Goal: Communication & Community: Ask a question

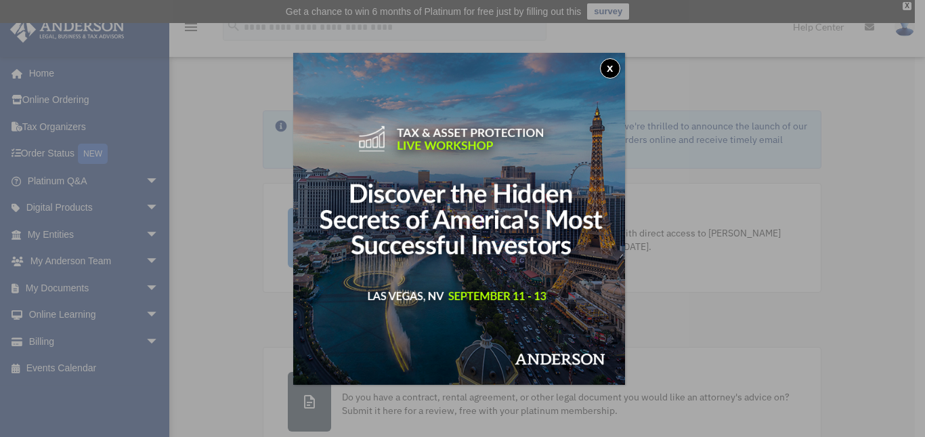
click at [615, 64] on button "x" at bounding box center [610, 68] width 20 height 20
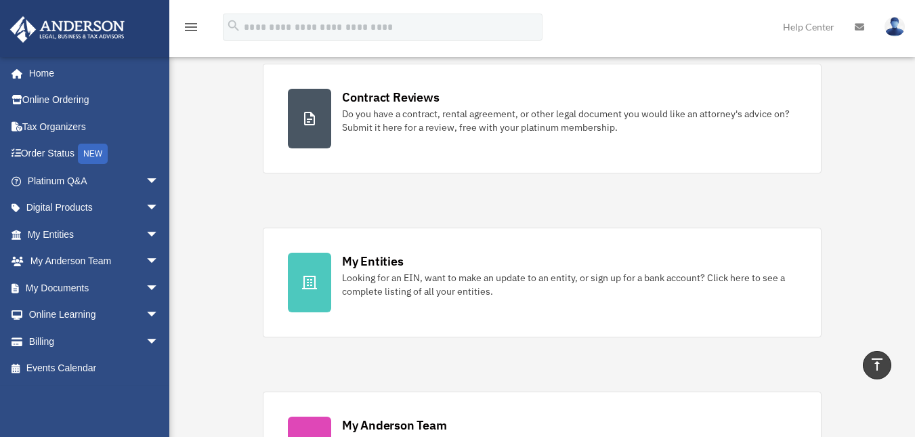
scroll to position [276, 0]
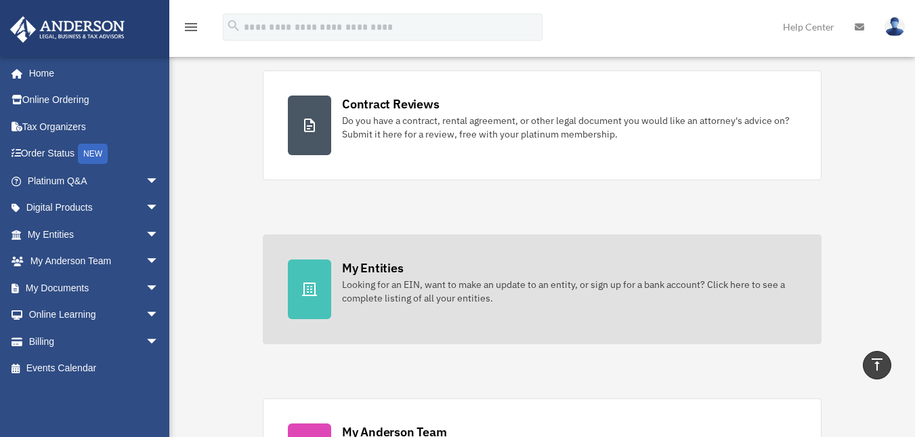
click at [311, 286] on icon at bounding box center [309, 289] width 15 height 14
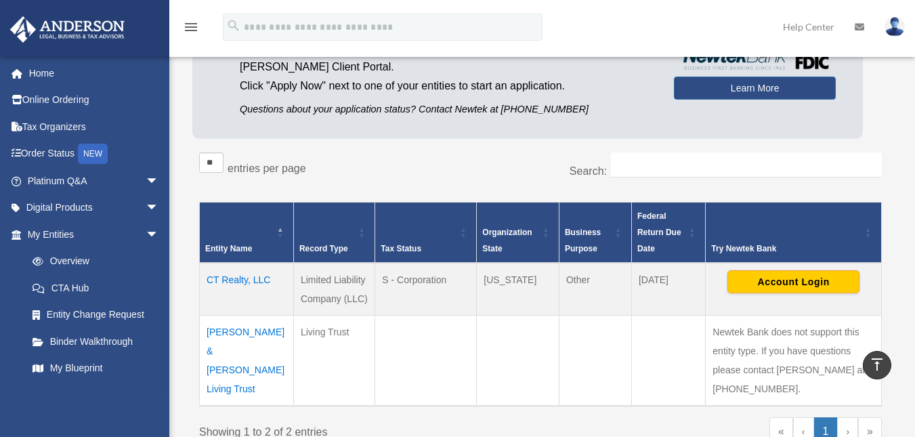
scroll to position [152, 0]
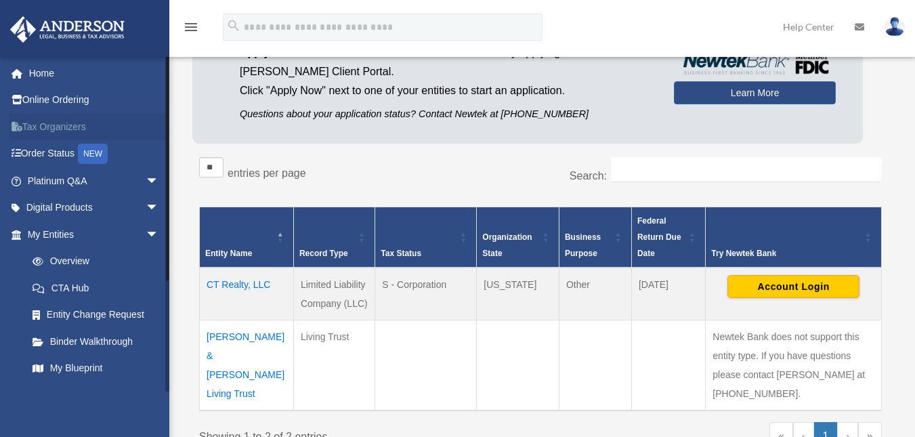
click at [79, 130] on link "Tax Organizers" at bounding box center [94, 126] width 170 height 27
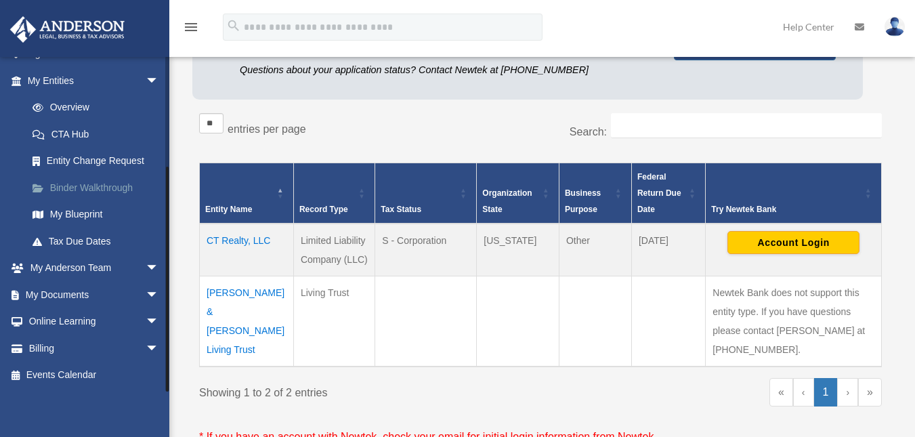
scroll to position [192, 0]
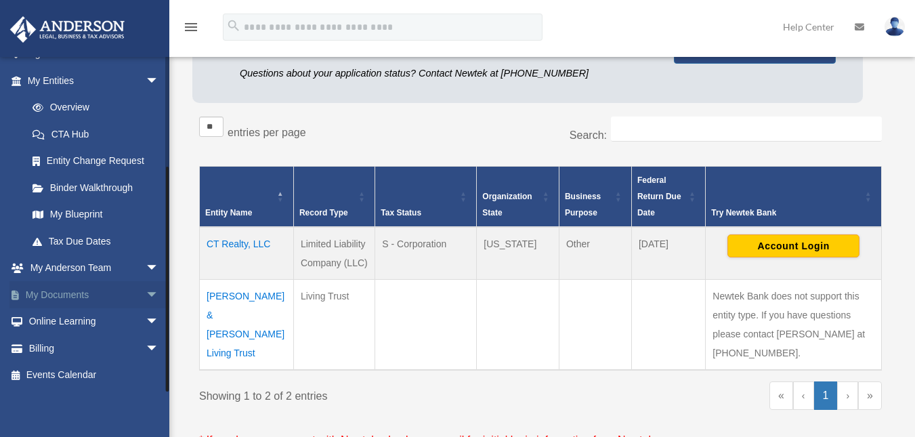
click at [92, 290] on link "My Documents arrow_drop_down" at bounding box center [94, 294] width 170 height 27
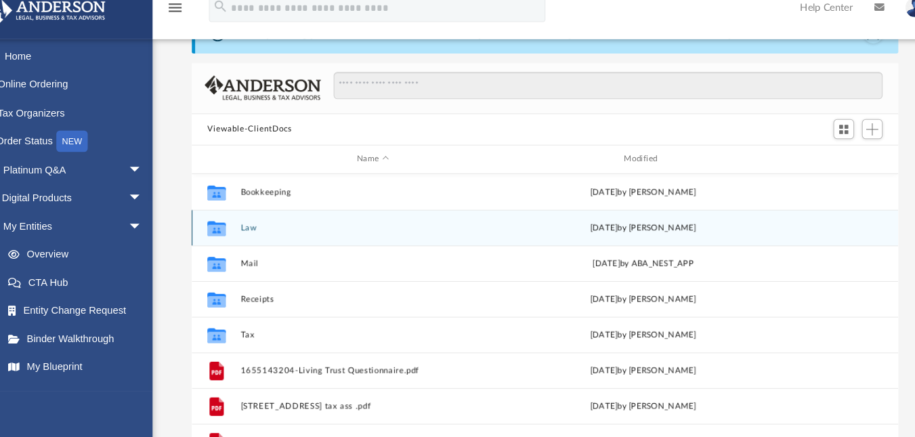
click at [228, 238] on icon "grid" at bounding box center [230, 237] width 18 height 11
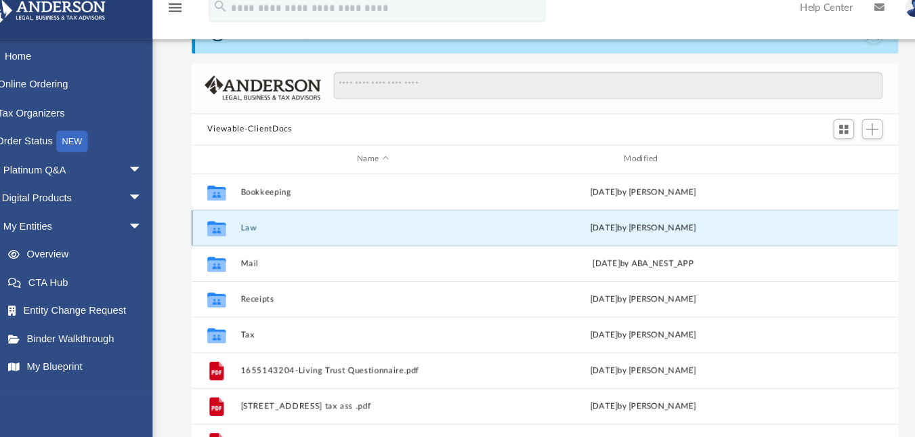
click at [261, 235] on button "Law" at bounding box center [378, 235] width 251 height 9
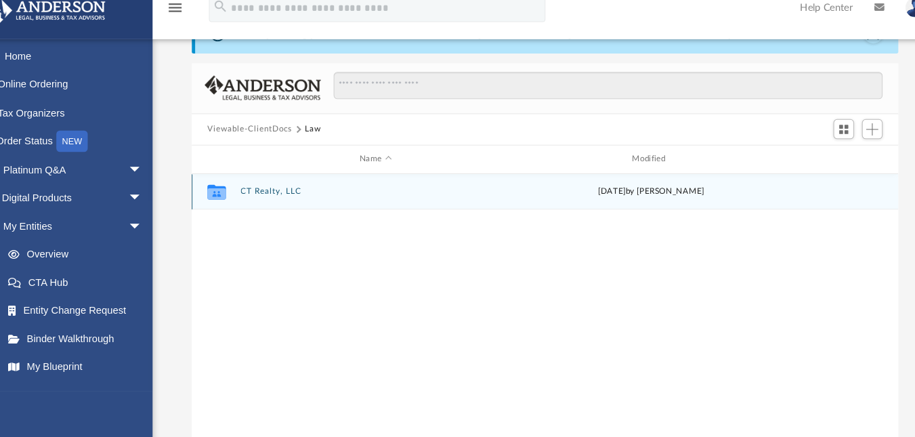
click at [277, 205] on button "CT Realty, LLC" at bounding box center [381, 201] width 256 height 9
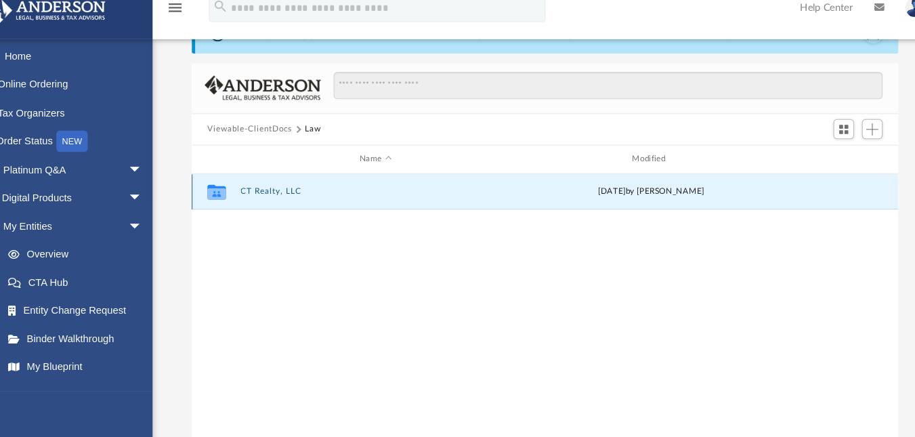
click at [277, 205] on button "CT Realty, LLC" at bounding box center [381, 201] width 256 height 9
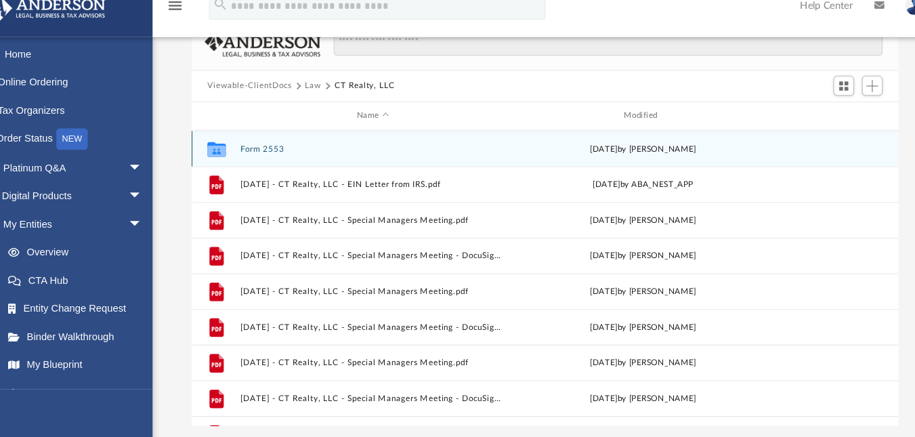
scroll to position [110, 0]
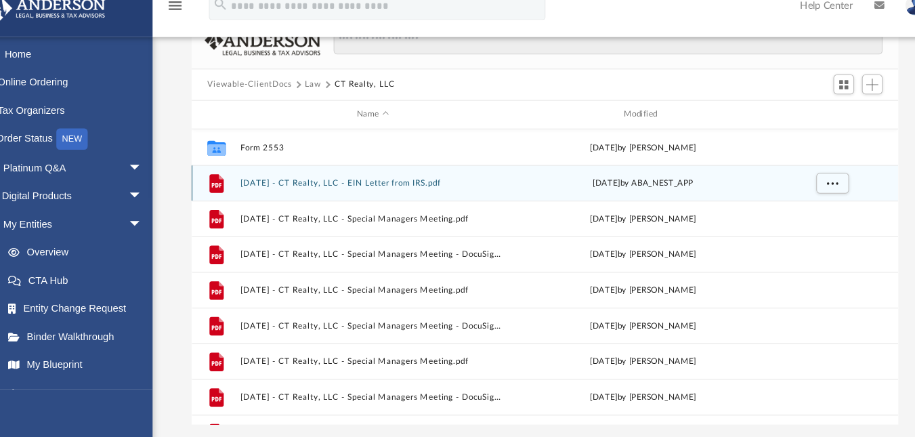
click at [304, 189] on div "File 2024.05.08 - CT Realty, LLC - EIN Letter from IRS.pdf Wed May 8 2024 by AB…" at bounding box center [542, 195] width 671 height 34
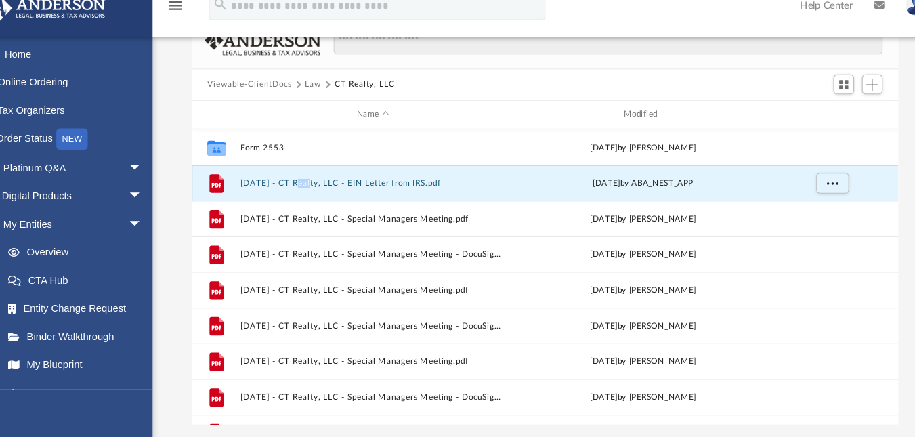
click at [304, 189] on div "File 2024.05.08 - CT Realty, LLC - EIN Letter from IRS.pdf Wed May 8 2024 by AB…" at bounding box center [542, 195] width 671 height 34
click at [301, 198] on button "[DATE] - CT Realty, LLC - EIN Letter from IRS.pdf" at bounding box center [378, 194] width 251 height 9
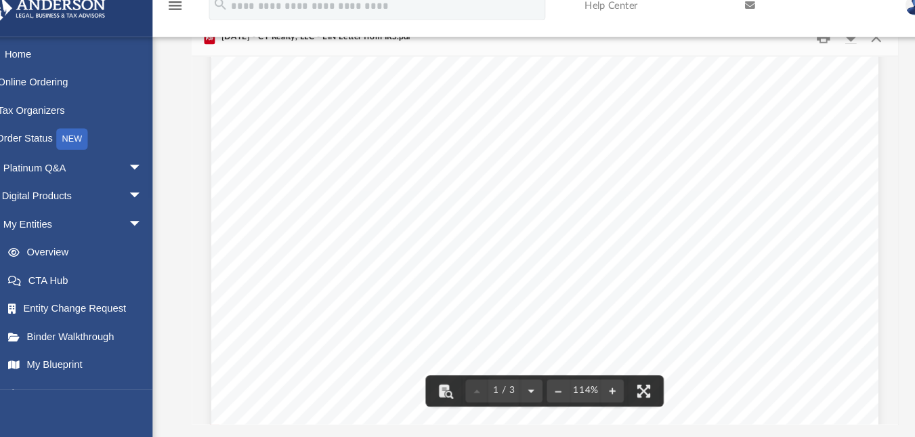
scroll to position [0, 0]
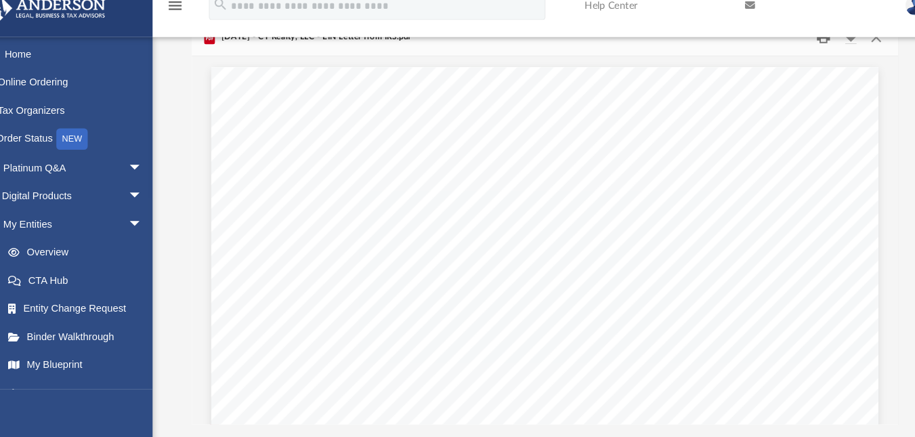
click at [814, 66] on button "Print" at bounding box center [807, 56] width 27 height 21
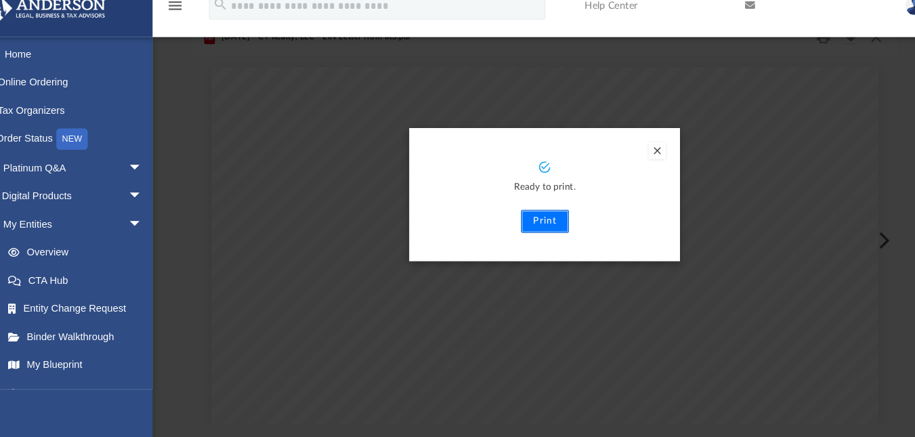
click at [534, 233] on button "Print" at bounding box center [541, 232] width 45 height 22
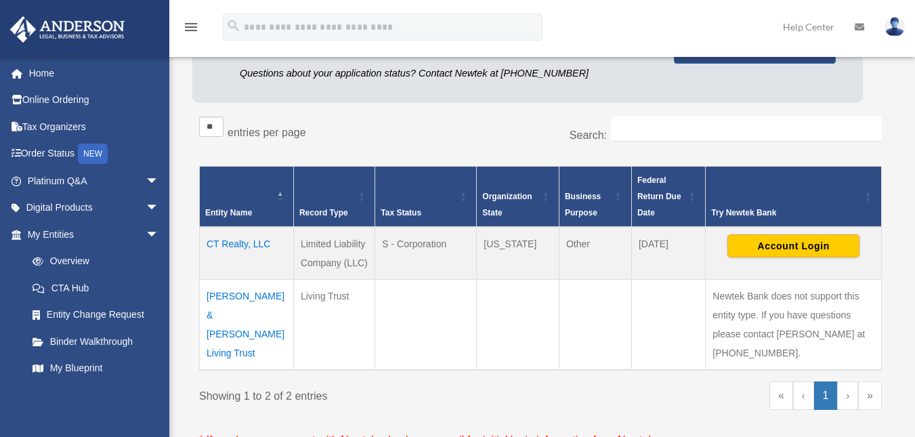
scroll to position [192, 0]
click at [237, 244] on td "CT Realty, LLC" at bounding box center [247, 253] width 94 height 53
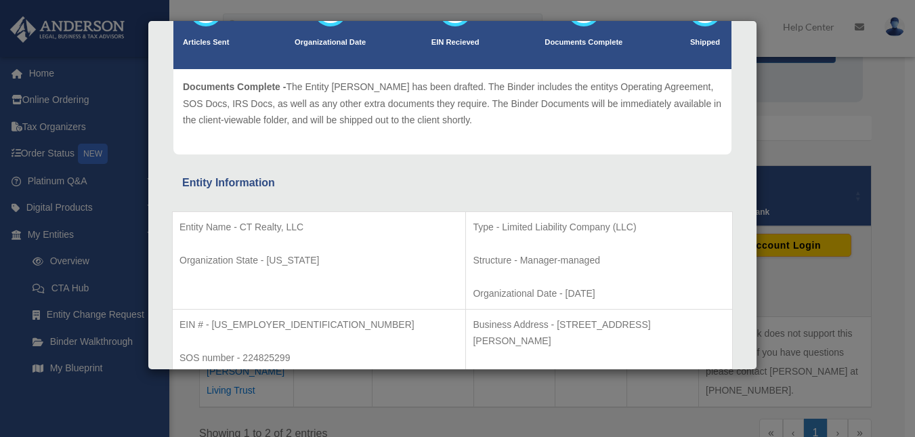
scroll to position [0, 0]
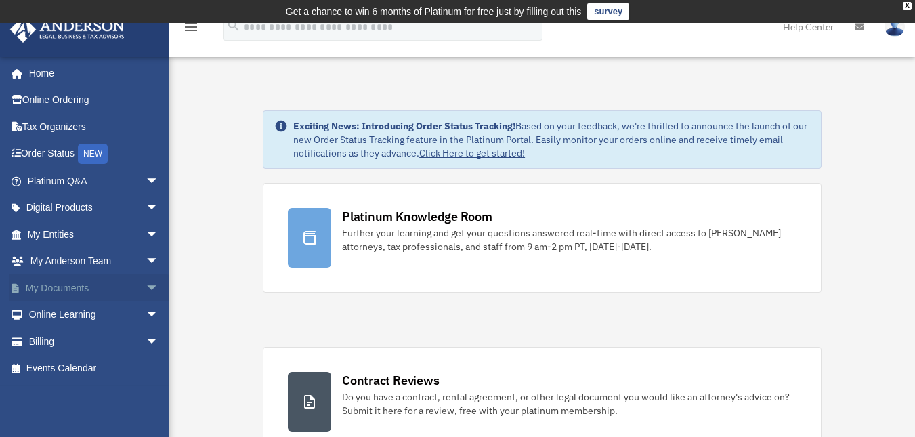
click at [96, 291] on link "My Documents arrow_drop_down" at bounding box center [94, 287] width 170 height 27
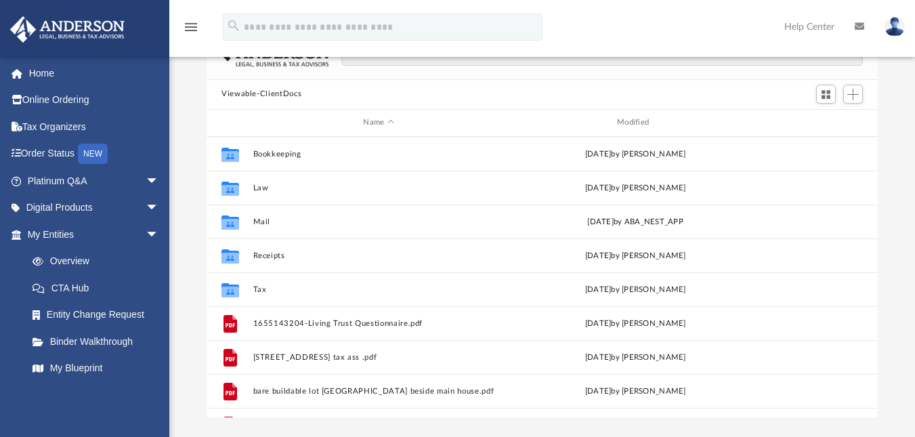
scroll to position [119, 0]
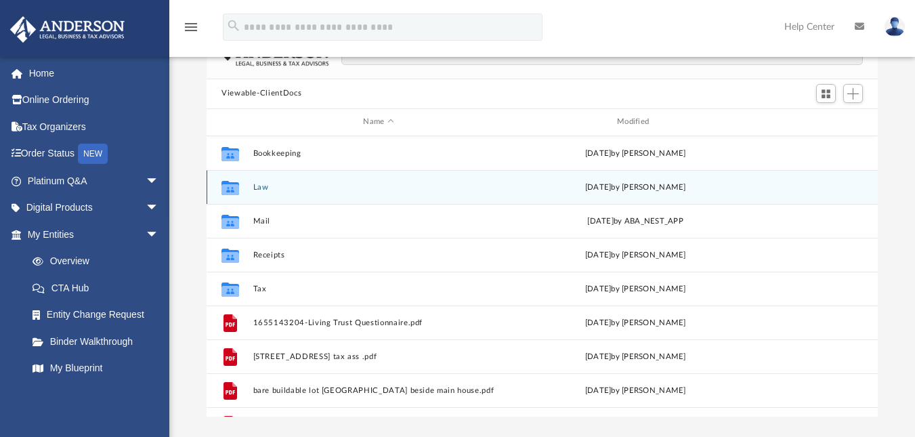
click at [263, 190] on button "Law" at bounding box center [378, 186] width 251 height 9
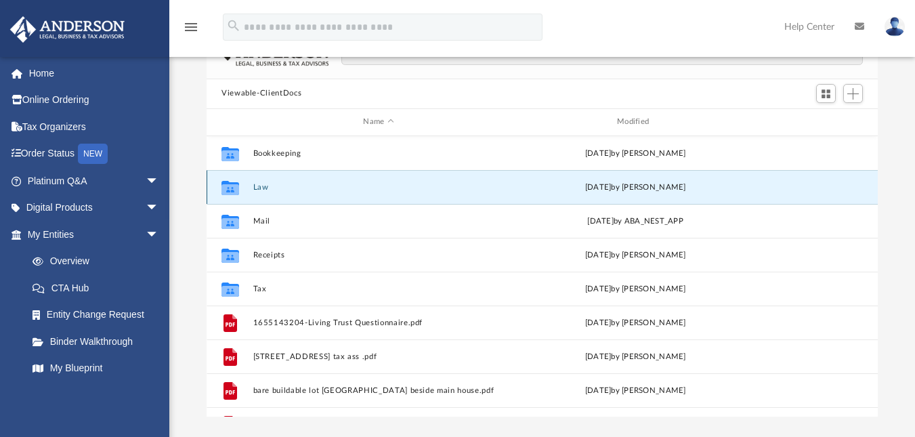
click at [263, 190] on button "Law" at bounding box center [378, 186] width 251 height 9
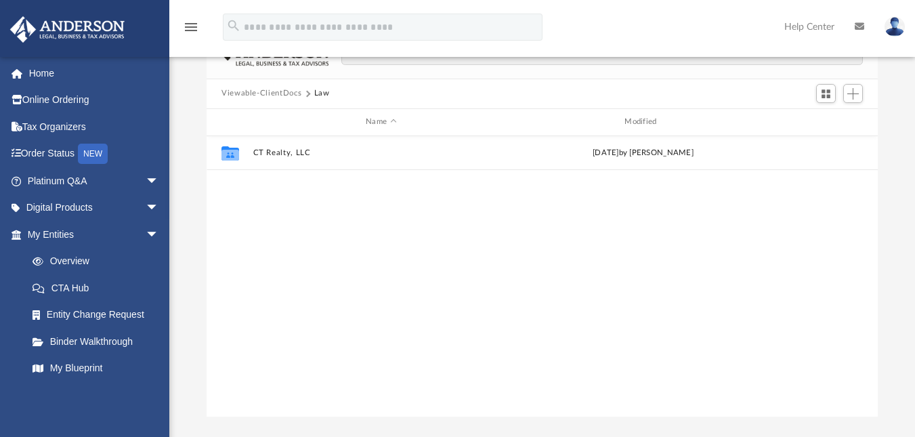
click at [263, 190] on div "Collaborated Folder CT Realty, LLC [DATE] by [PERSON_NAME]" at bounding box center [542, 276] width 671 height 280
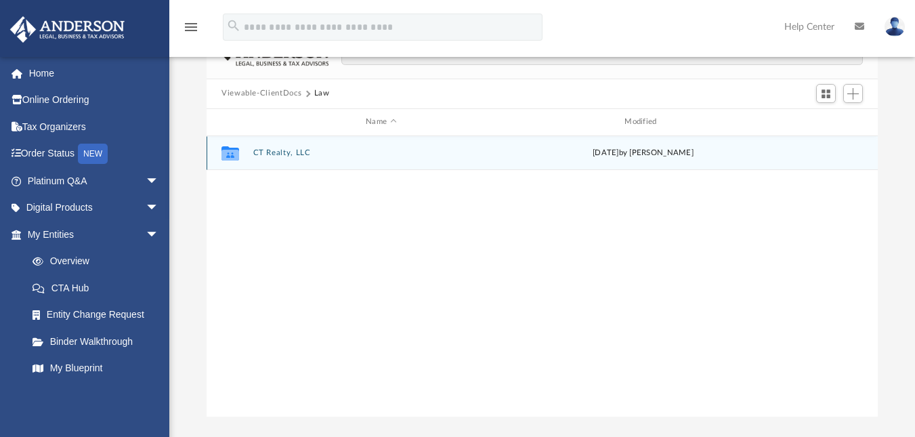
click at [280, 152] on button "CT Realty, LLC" at bounding box center [381, 152] width 256 height 9
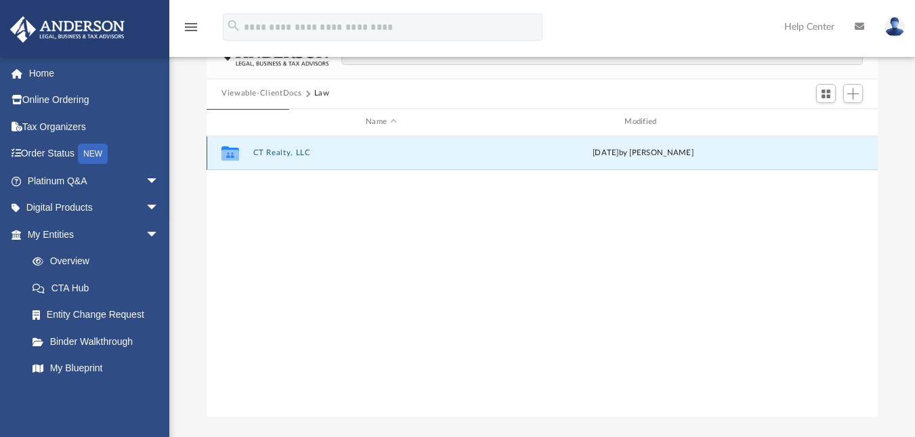
click at [286, 154] on button "CT Realty, LLC" at bounding box center [381, 152] width 256 height 9
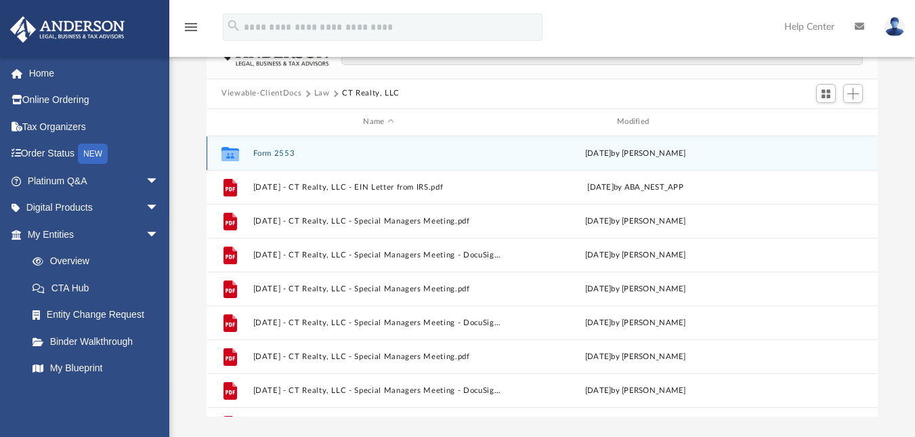
click at [270, 154] on button "Form 2553" at bounding box center [378, 152] width 251 height 9
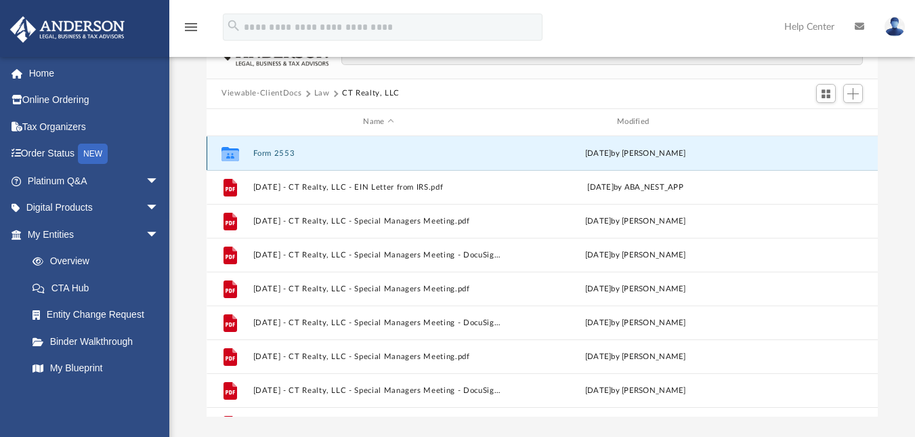
click at [270, 154] on button "Form 2553" at bounding box center [378, 152] width 251 height 9
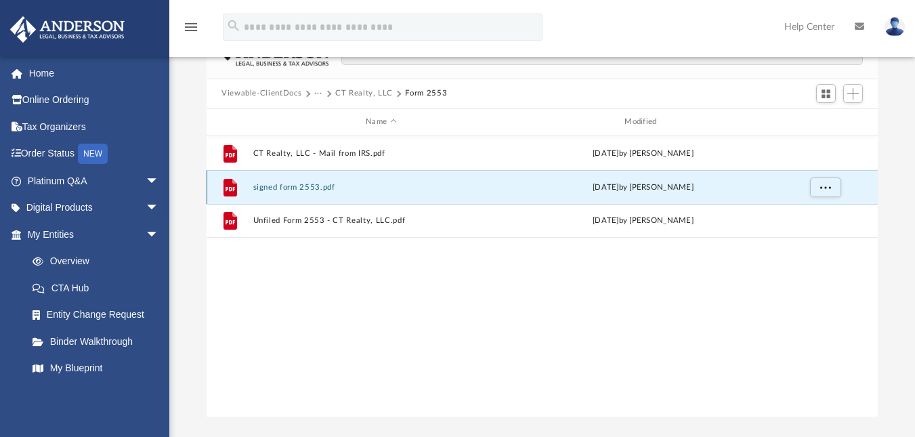
click at [321, 191] on button "signed form 2553.pdf" at bounding box center [381, 186] width 256 height 9
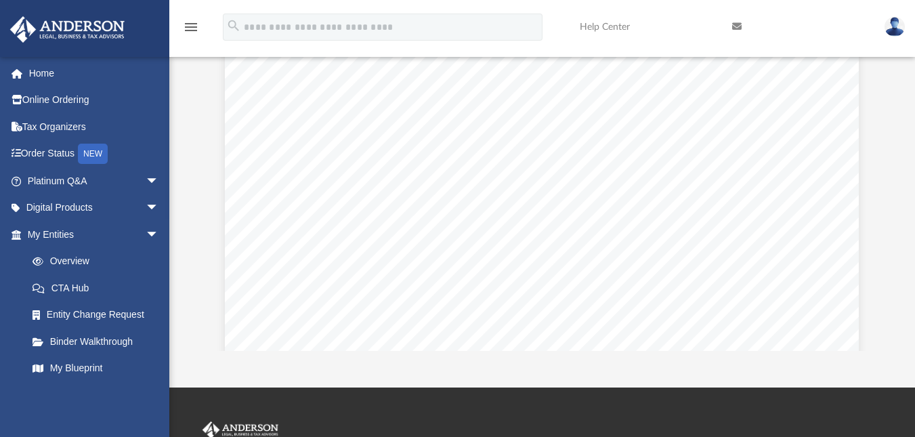
scroll to position [142, 0]
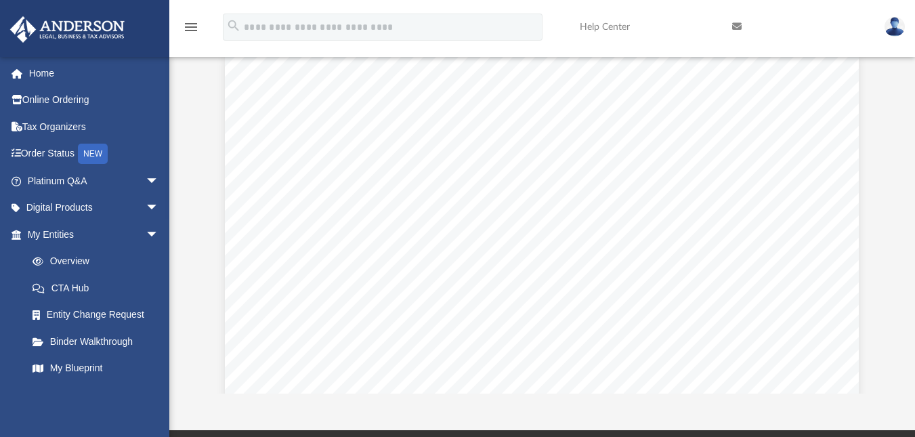
click at [910, 198] on div "Difficulty viewing your box folder? You can also access your account directly o…" at bounding box center [542, 177] width 746 height 433
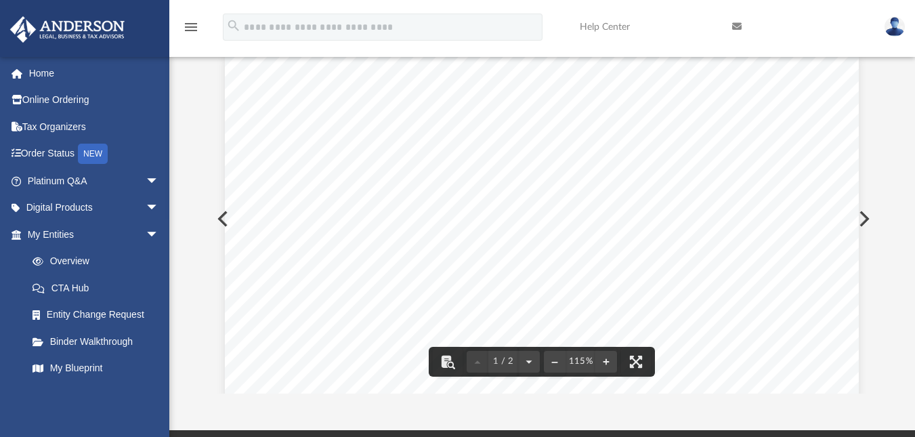
drag, startPoint x: 552, startPoint y: 160, endPoint x: 564, endPoint y: 262, distance: 103.0
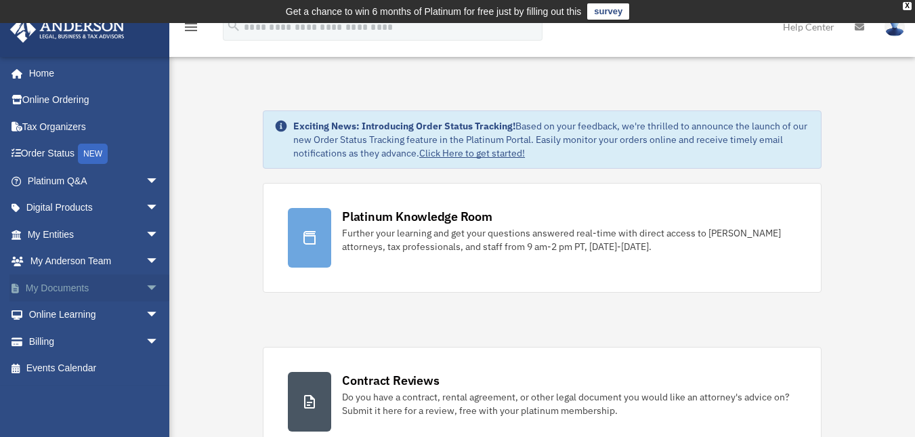
click at [79, 280] on link "My Documents arrow_drop_down" at bounding box center [94, 287] width 170 height 27
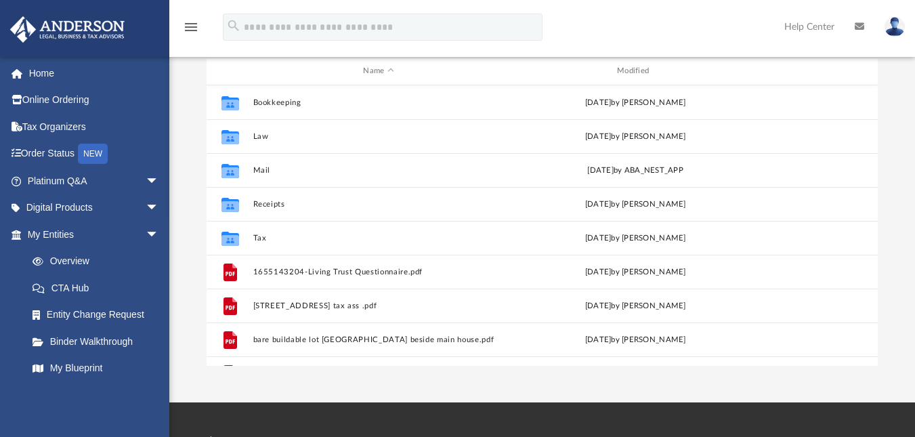
scroll to position [172, 0]
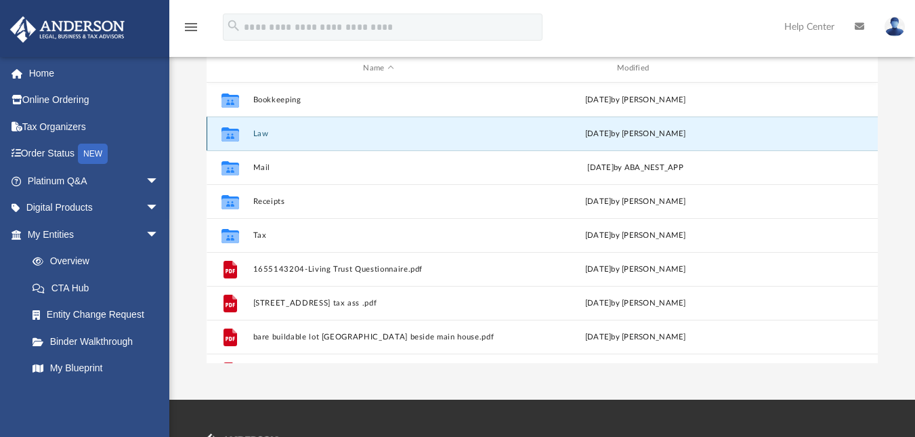
click at [257, 134] on button "Law" at bounding box center [378, 133] width 251 height 9
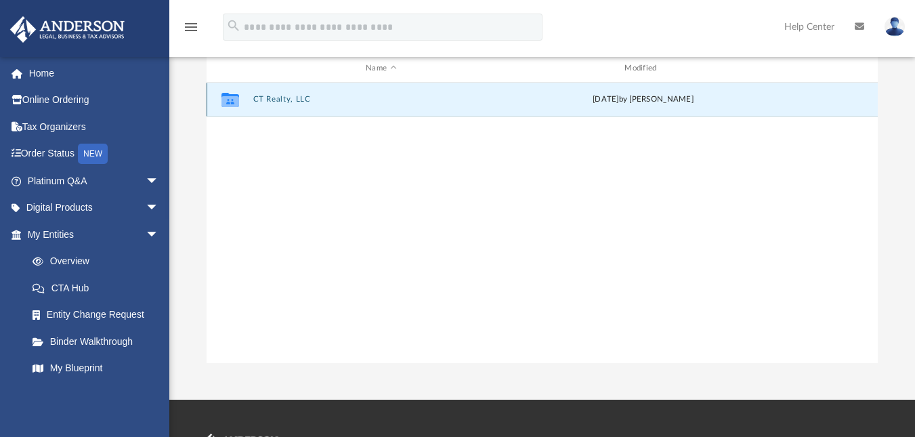
click at [288, 103] on button "CT Realty, LLC" at bounding box center [381, 99] width 256 height 9
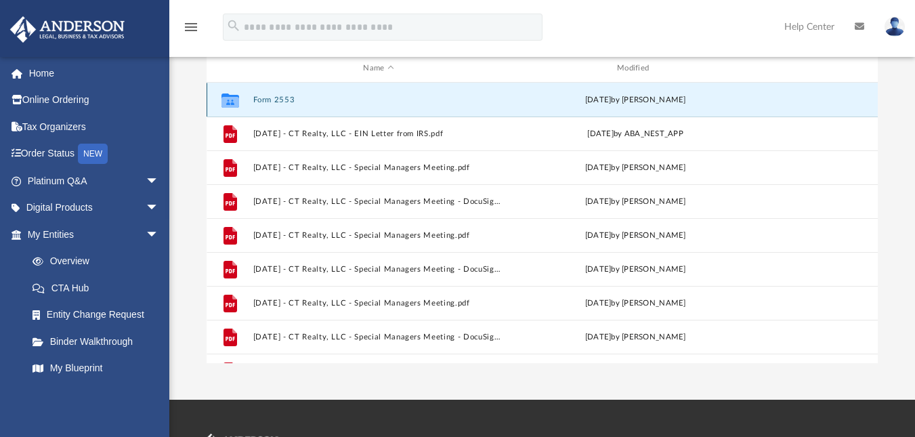
click at [265, 102] on button "Form 2553" at bounding box center [378, 99] width 251 height 9
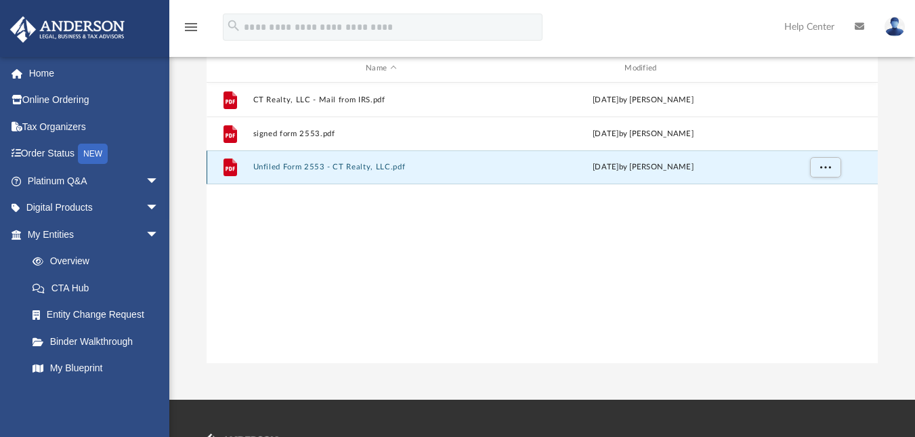
click at [326, 163] on button "Unfiled Form 2553 - CT Realty, LLC.pdf" at bounding box center [381, 167] width 256 height 9
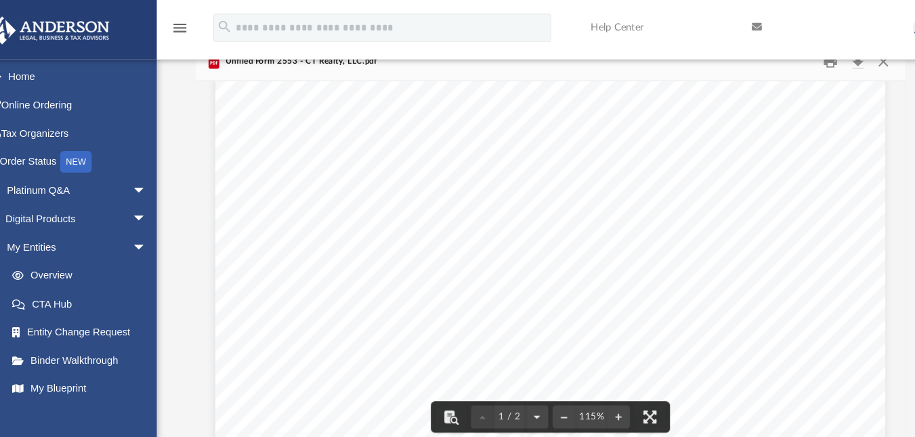
scroll to position [83, 0]
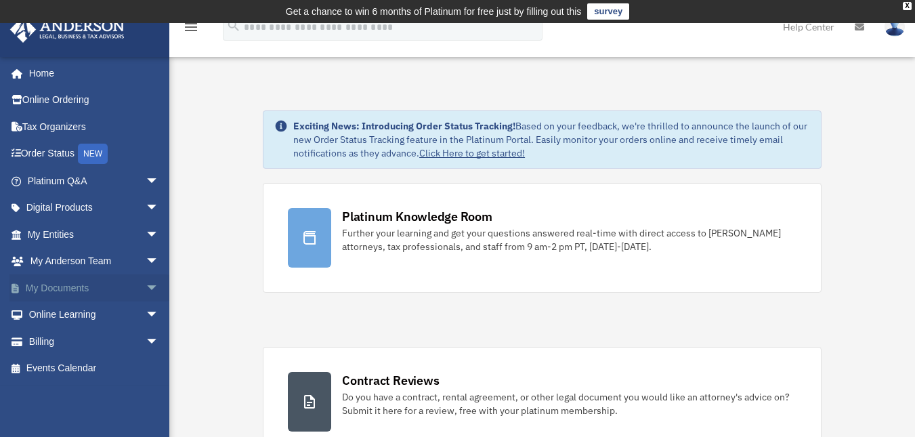
click at [77, 297] on link "My Documents arrow_drop_down" at bounding box center [94, 287] width 170 height 27
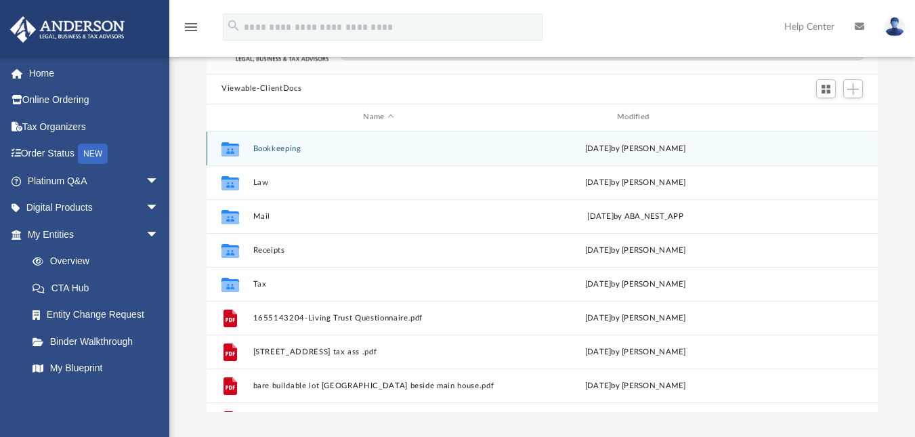
click at [290, 149] on button "Bookkeeping" at bounding box center [378, 148] width 251 height 9
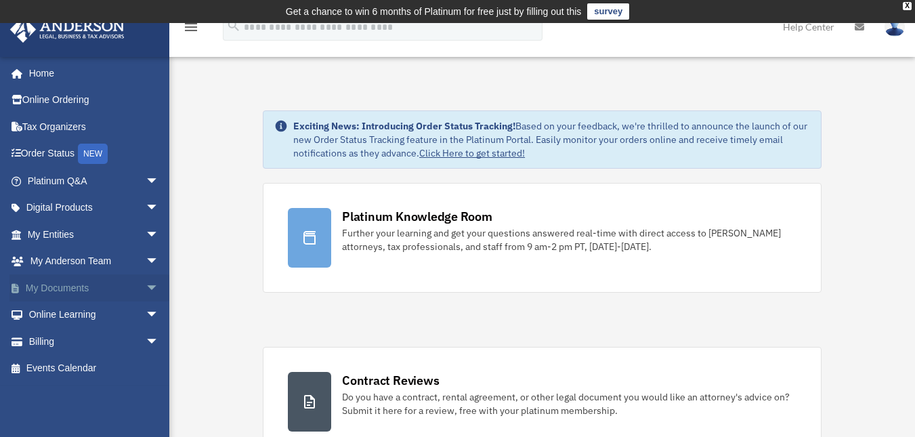
click at [47, 289] on link "My Documents arrow_drop_down" at bounding box center [94, 287] width 170 height 27
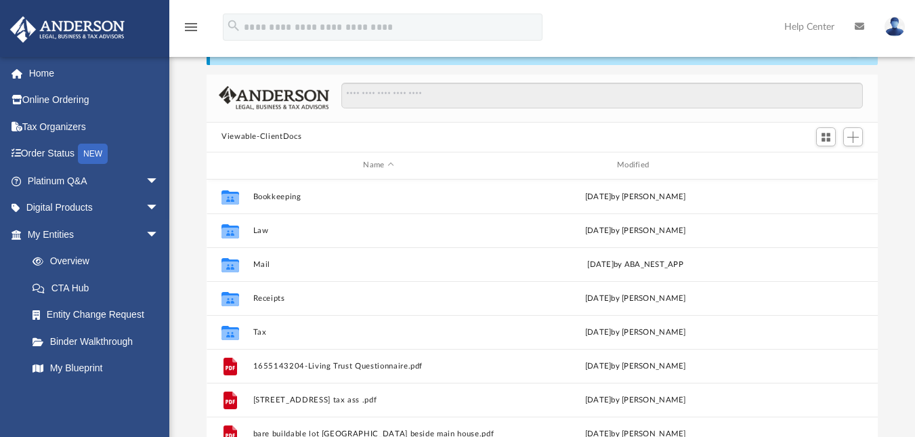
scroll to position [76, 0]
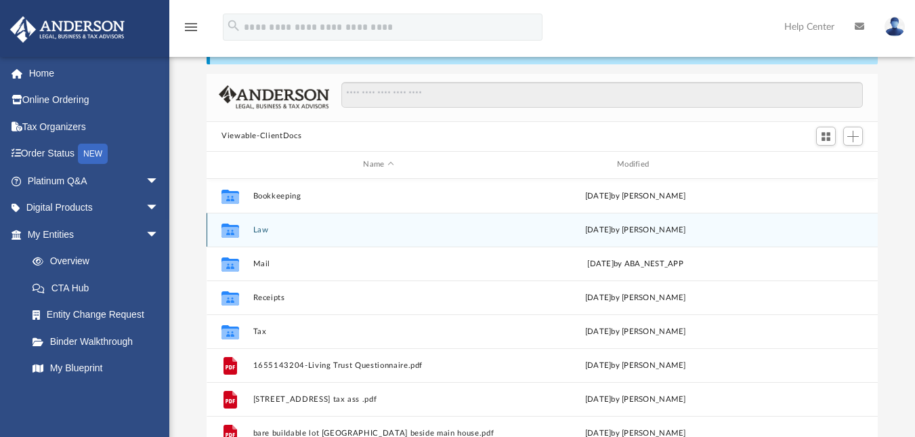
click at [238, 232] on icon "grid" at bounding box center [230, 231] width 18 height 11
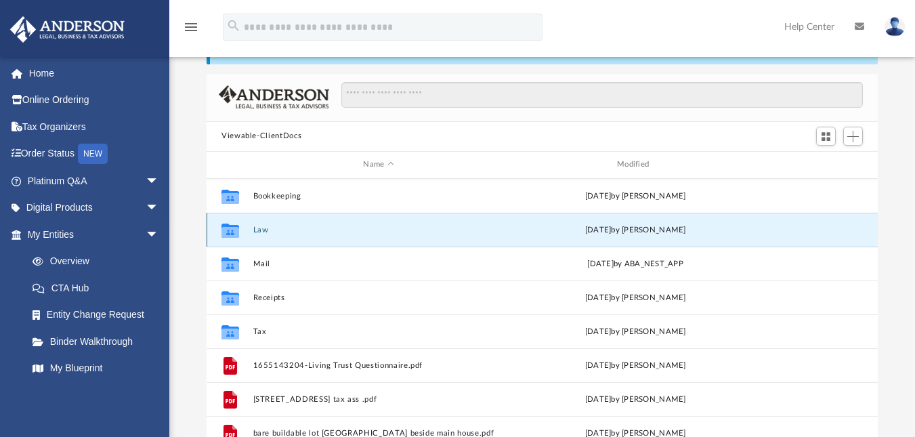
click at [256, 228] on button "Law" at bounding box center [378, 229] width 251 height 9
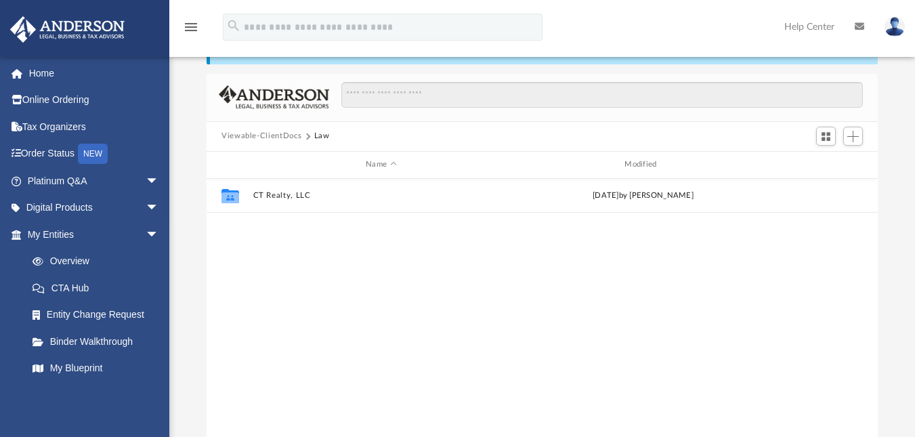
click at [256, 228] on div "Collaborated Folder CT Realty, LLC Mon Mar 24 2025 by Jamie Bucao" at bounding box center [542, 319] width 671 height 280
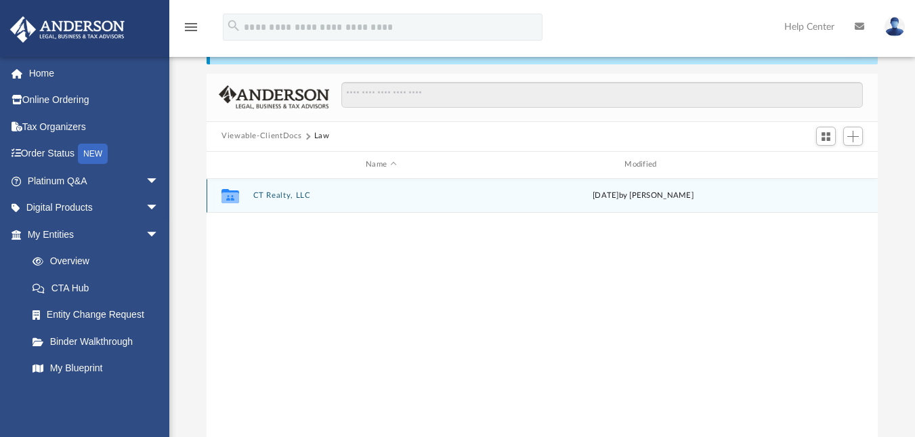
click at [262, 200] on div "Collaborated Folder CT Realty, LLC Mon Mar 24 2025 by Jamie Bucao" at bounding box center [542, 196] width 671 height 34
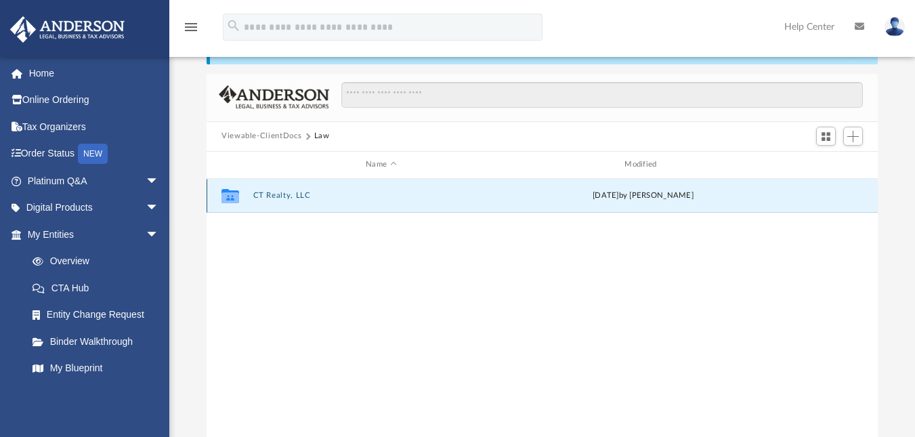
click at [265, 195] on button "CT Realty, LLC" at bounding box center [381, 195] width 256 height 9
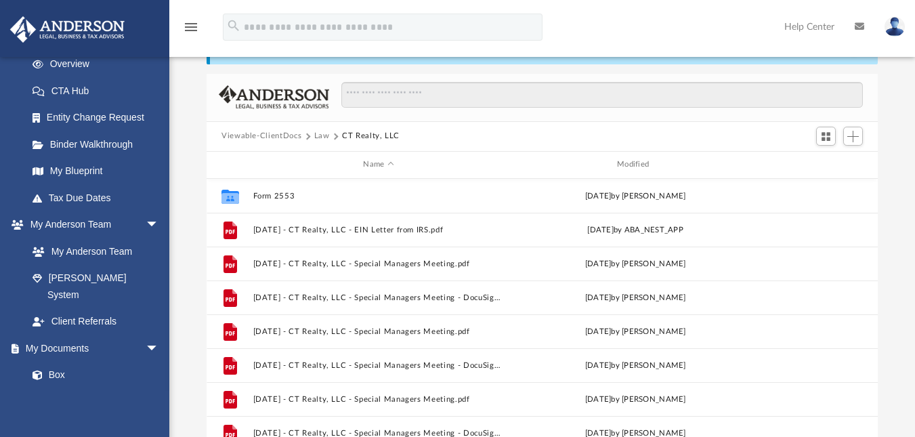
scroll to position [198, 0]
click at [39, 341] on link "My Documents arrow_drop_down" at bounding box center [94, 347] width 170 height 27
click at [146, 337] on span "arrow_drop_down" at bounding box center [159, 348] width 27 height 28
click at [79, 334] on link "My Documents arrow_drop_up" at bounding box center [94, 347] width 170 height 27
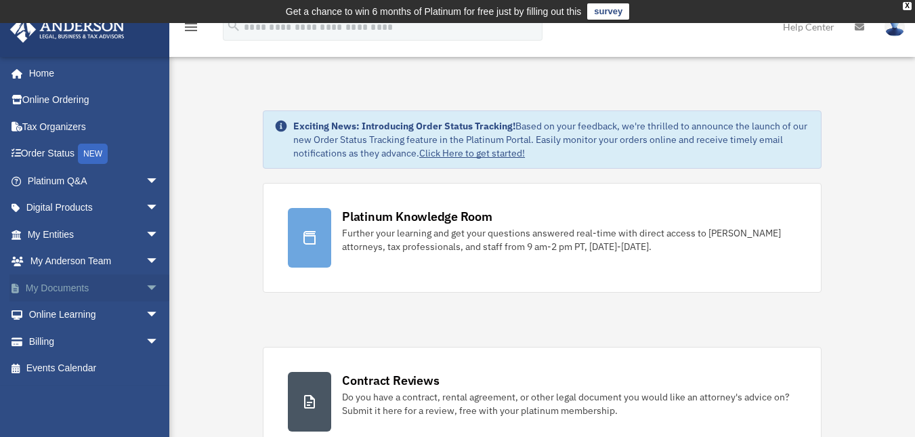
click at [74, 287] on link "My Documents arrow_drop_down" at bounding box center [94, 287] width 170 height 27
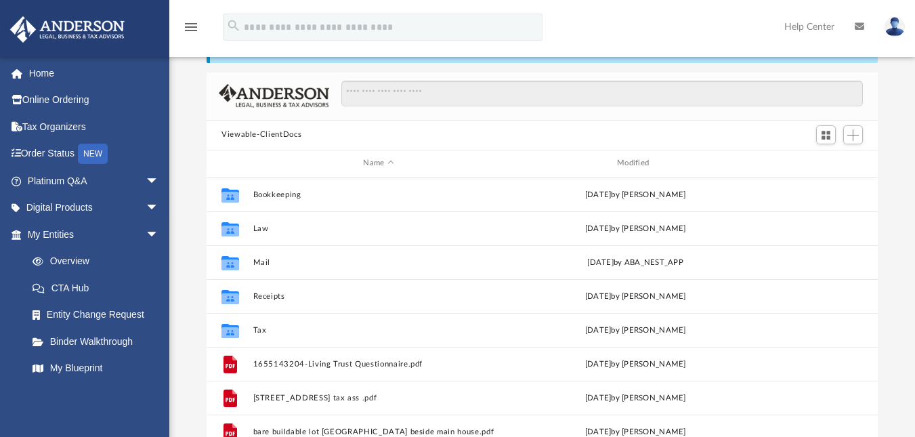
scroll to position [79, 0]
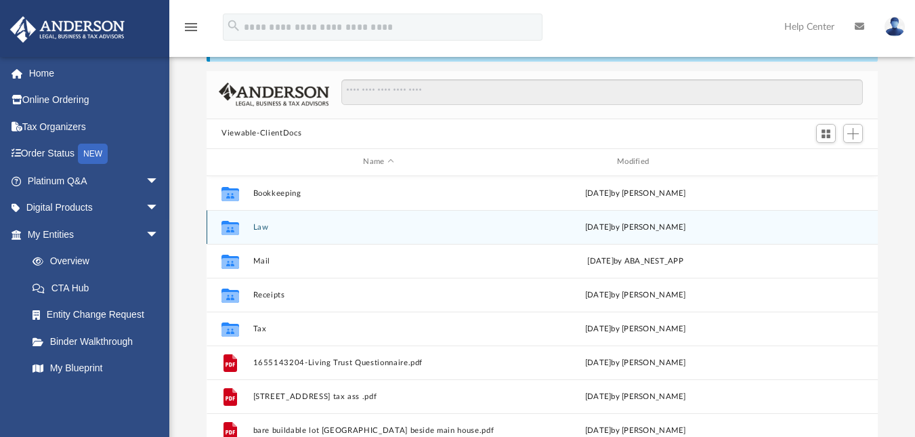
click at [235, 232] on icon "grid" at bounding box center [230, 228] width 18 height 11
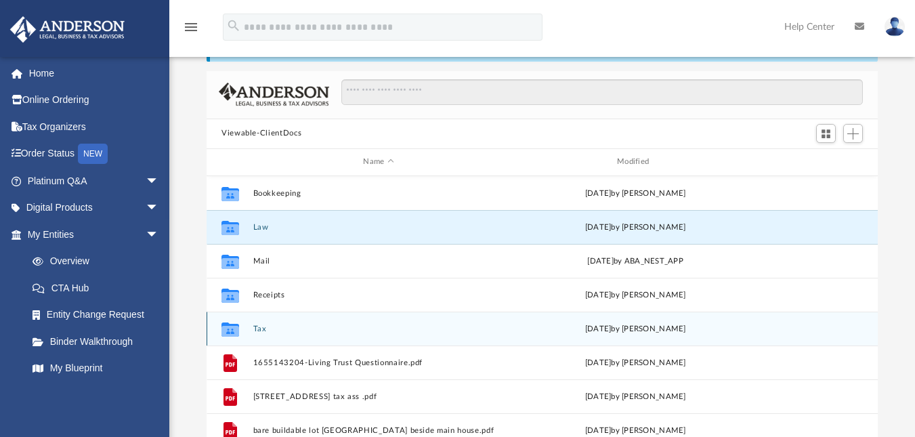
click at [257, 329] on button "Tax" at bounding box center [378, 328] width 251 height 9
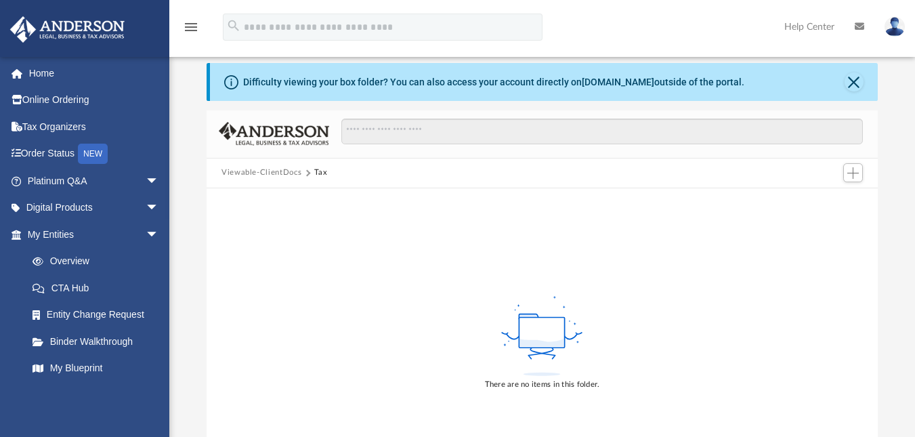
scroll to position [0, 0]
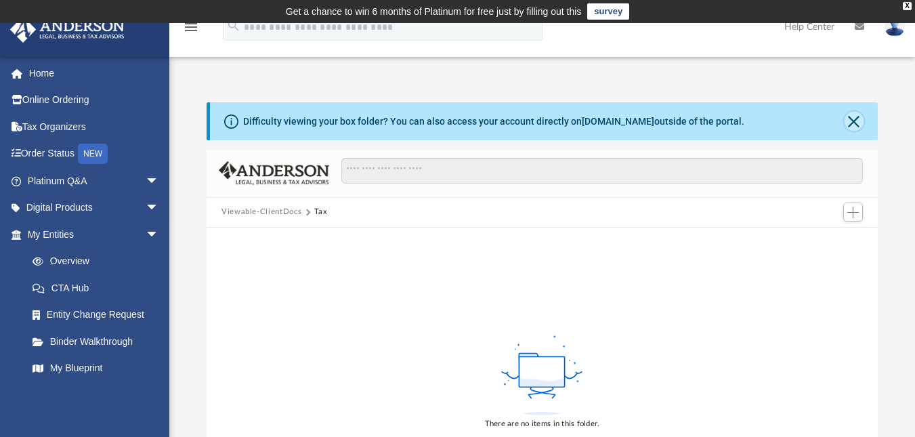
click at [849, 122] on button "Close" at bounding box center [854, 121] width 19 height 19
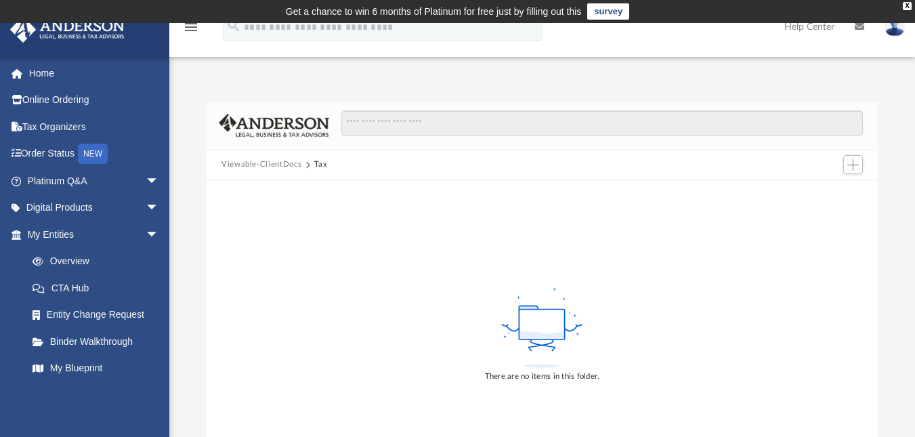
click at [189, 30] on icon "menu" at bounding box center [191, 27] width 16 height 16
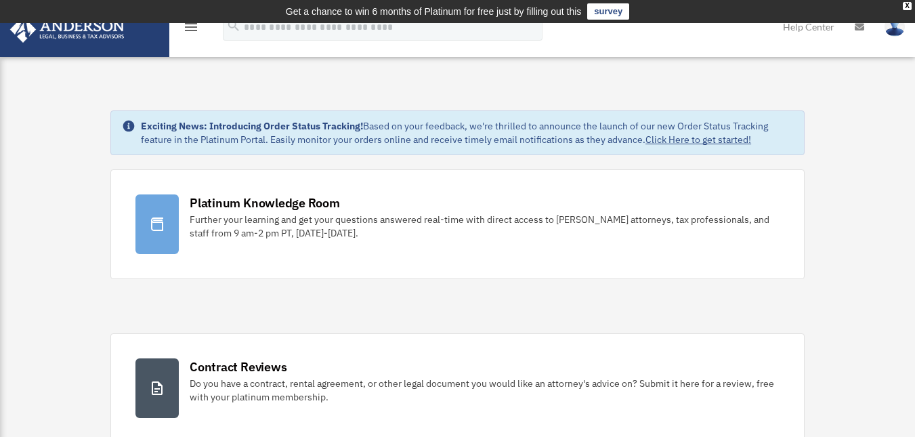
click at [83, 30] on img at bounding box center [67, 29] width 123 height 26
click at [192, 33] on icon "menu" at bounding box center [191, 27] width 16 height 16
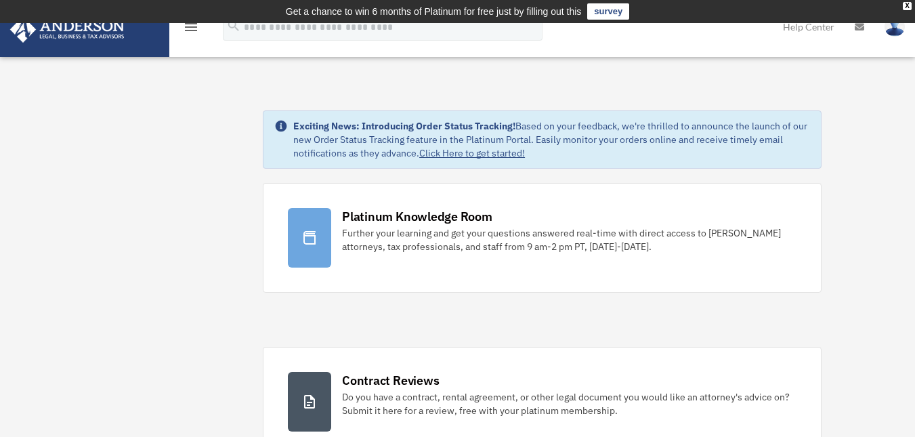
click at [195, 30] on icon "menu" at bounding box center [191, 27] width 16 height 16
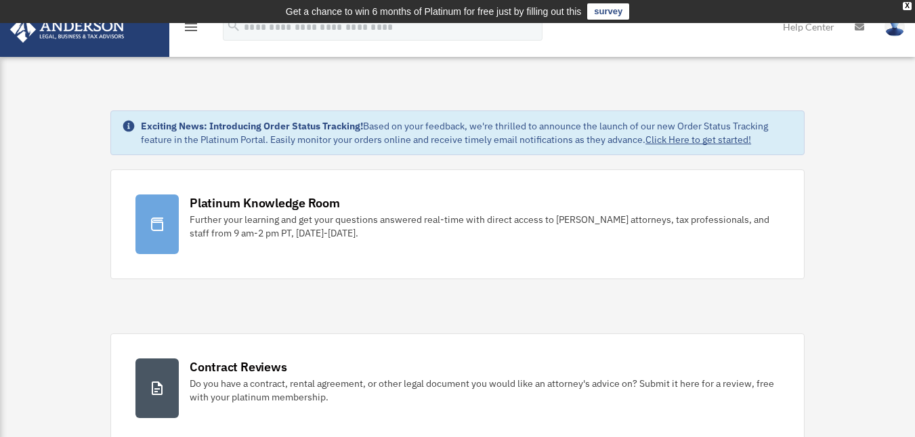
click at [195, 30] on icon "menu" at bounding box center [191, 27] width 16 height 16
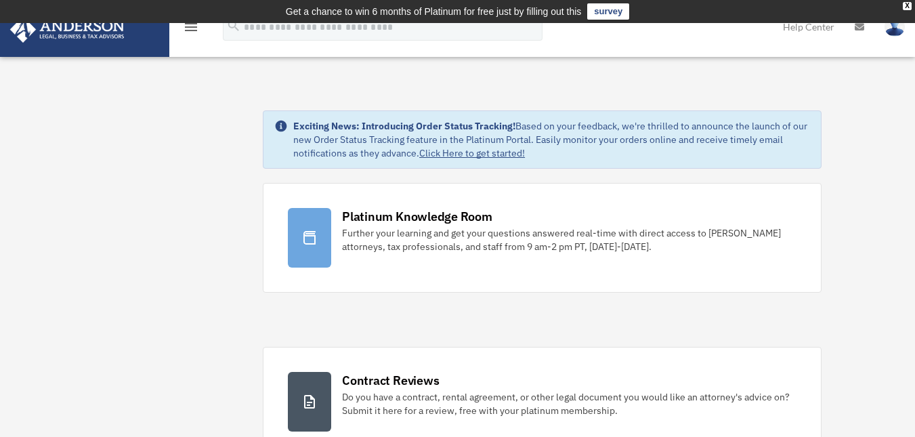
click at [195, 30] on icon "menu" at bounding box center [191, 27] width 16 height 16
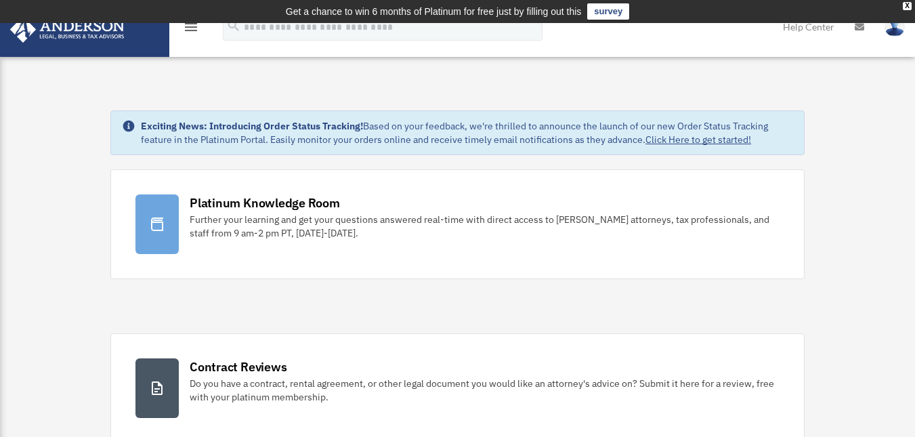
click at [195, 30] on icon "menu" at bounding box center [191, 27] width 16 height 16
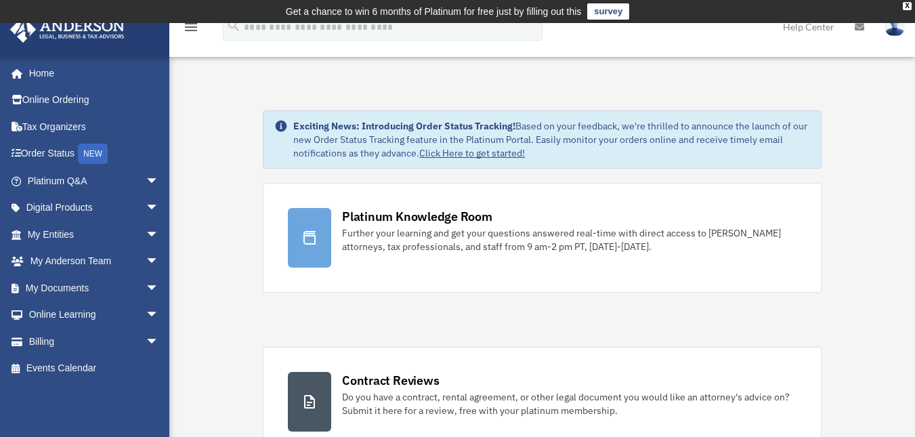
scroll to position [132, 0]
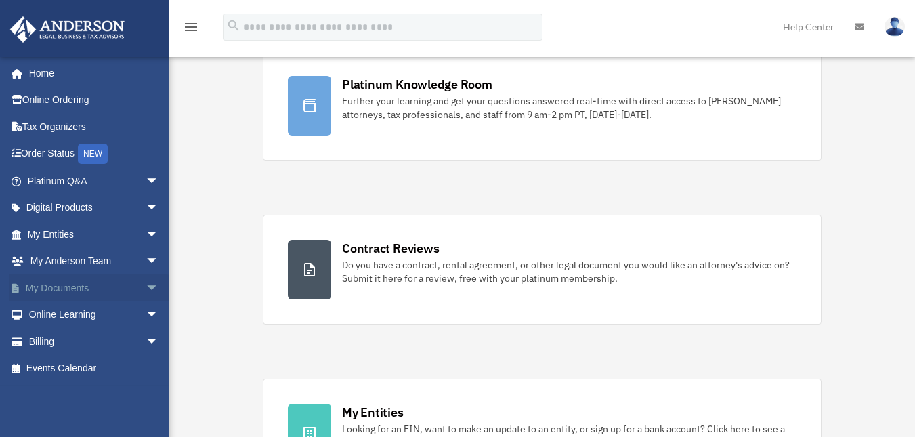
click at [77, 282] on link "My Documents arrow_drop_down" at bounding box center [94, 287] width 170 height 27
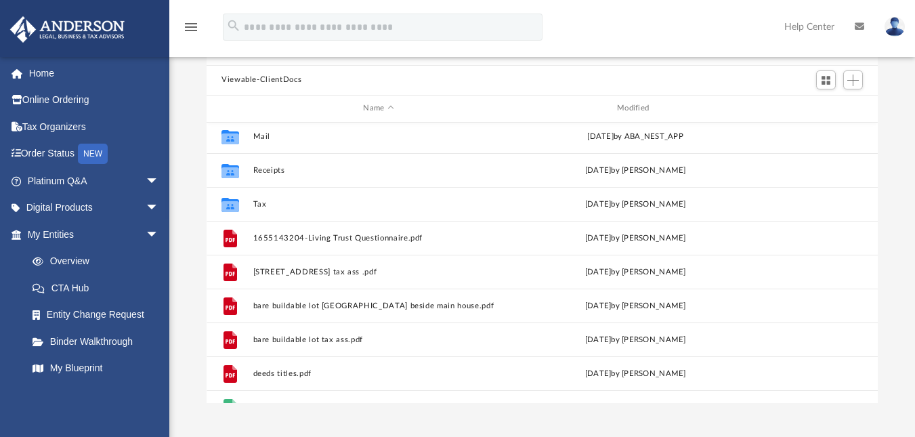
scroll to position [129, 0]
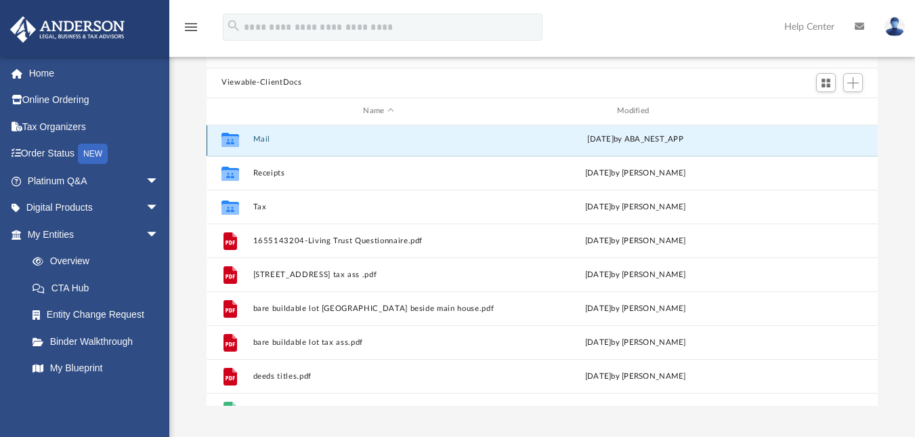
click at [267, 140] on button "Mail" at bounding box center [378, 138] width 251 height 9
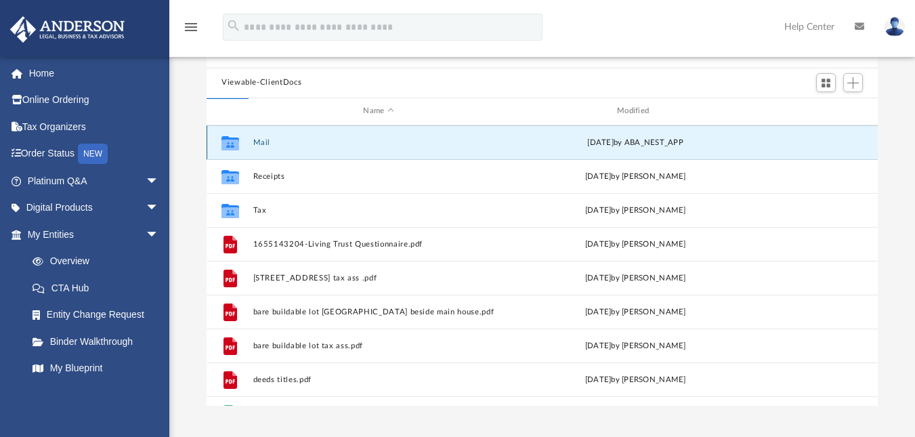
scroll to position [0, 0]
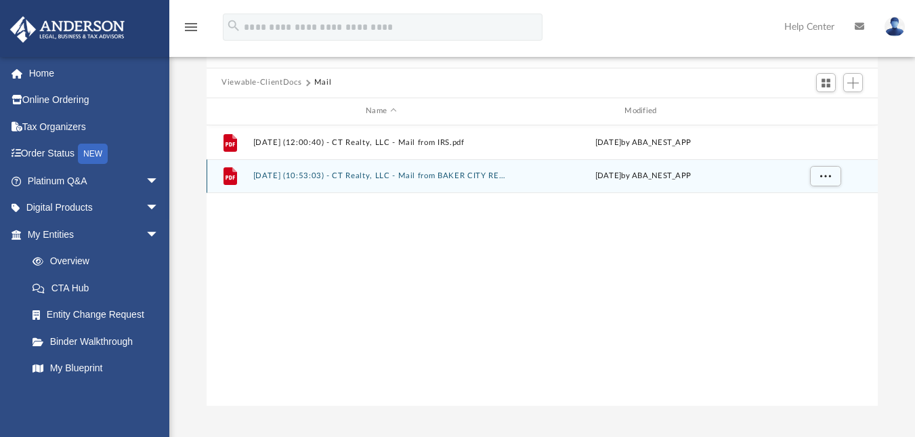
click at [324, 171] on button "2025.02.06 (10:53:03) - CT Realty, LLC - Mail from BAKER CITY REALTY, INC..pdf" at bounding box center [381, 175] width 256 height 9
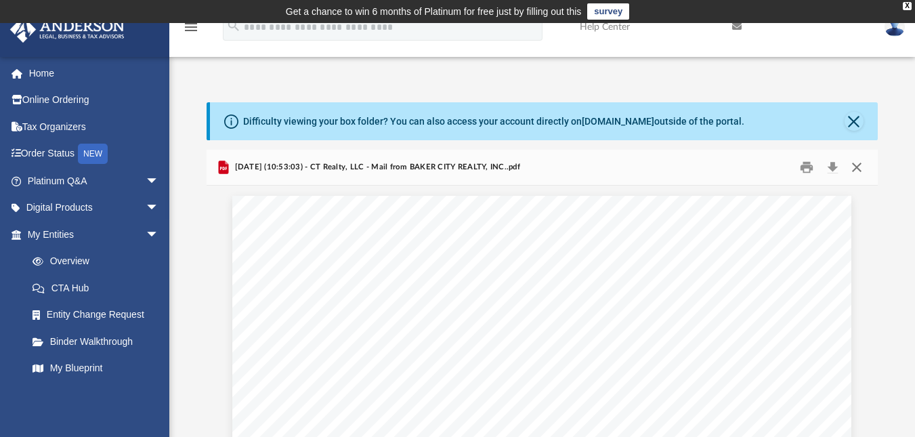
click at [861, 169] on button "Close" at bounding box center [857, 166] width 24 height 21
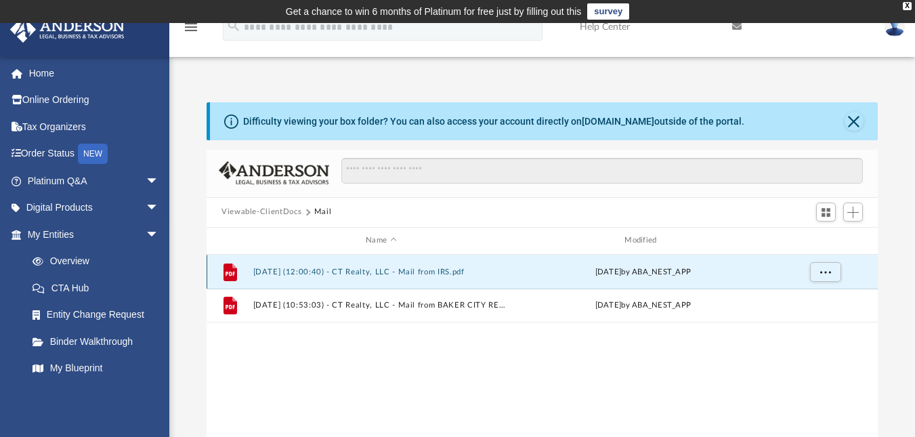
click at [345, 268] on button "2024.07.09 (12:00:40) - CT Realty, LLC - Mail from IRS.pdf" at bounding box center [381, 271] width 256 height 9
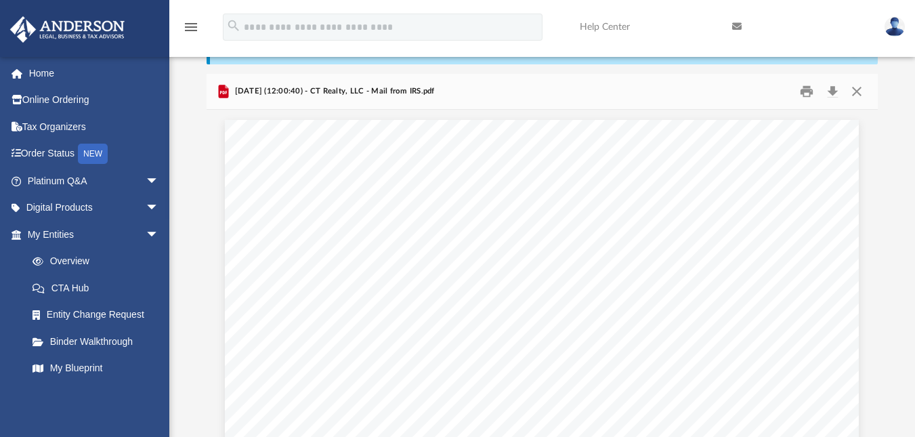
scroll to position [74, 0]
click at [834, 91] on button "Download" at bounding box center [832, 92] width 24 height 21
click at [95, 80] on link "Home" at bounding box center [94, 73] width 170 height 27
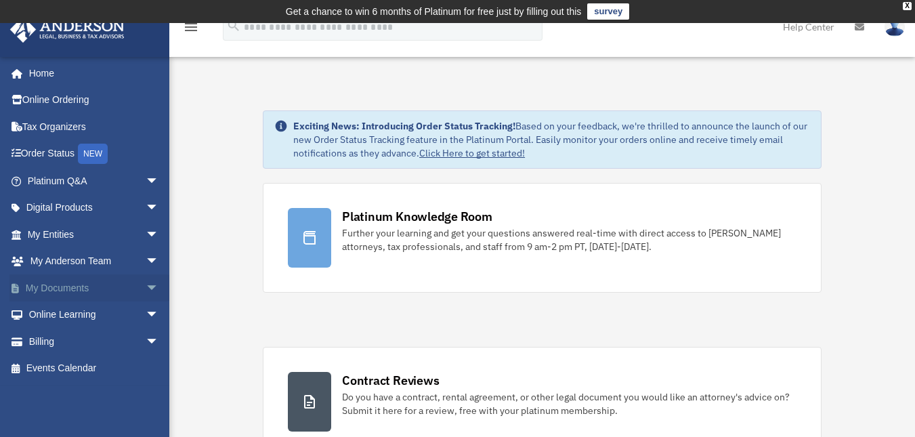
click at [68, 284] on link "My Documents arrow_drop_down" at bounding box center [94, 287] width 170 height 27
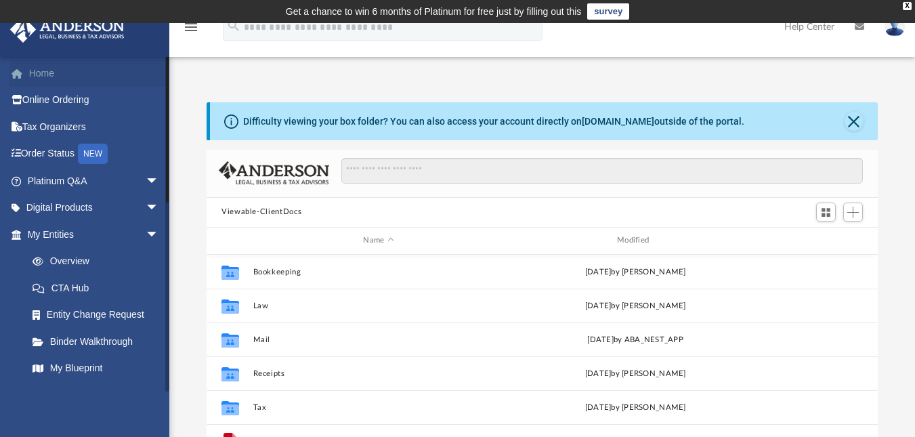
click at [32, 72] on link "Home" at bounding box center [94, 73] width 170 height 27
click at [37, 68] on link "Home" at bounding box center [94, 73] width 170 height 27
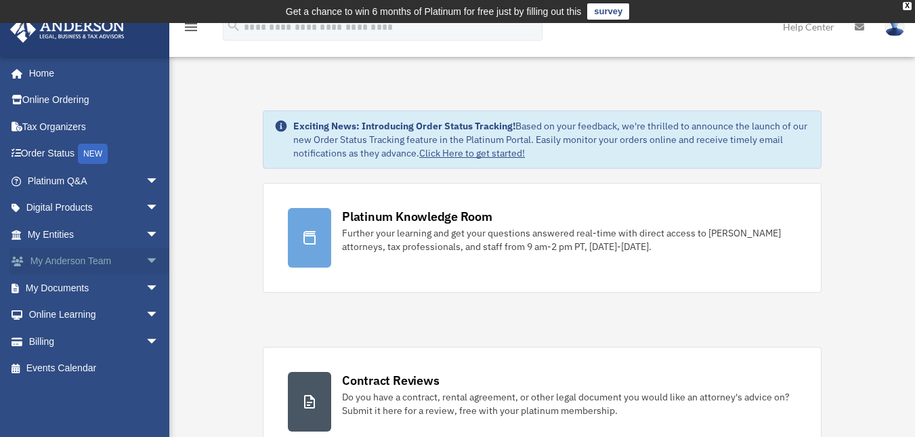
click at [79, 257] on link "My Anderson Team arrow_drop_down" at bounding box center [94, 261] width 170 height 27
click at [146, 259] on span "arrow_drop_down" at bounding box center [159, 262] width 27 height 28
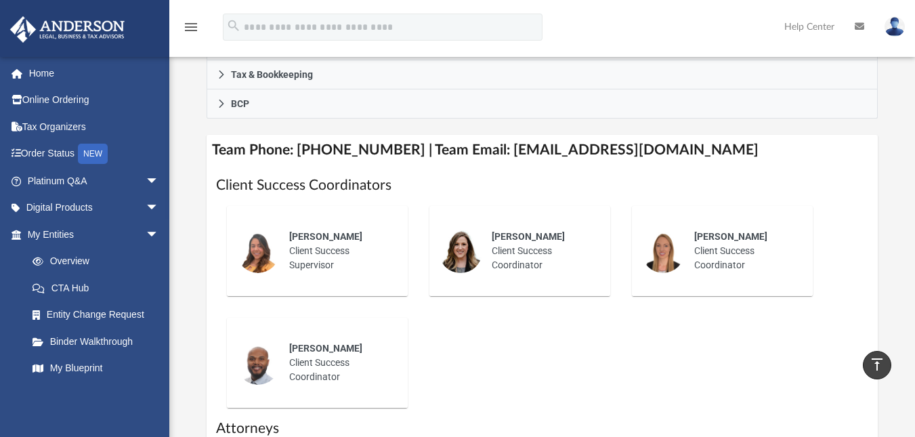
scroll to position [518, 0]
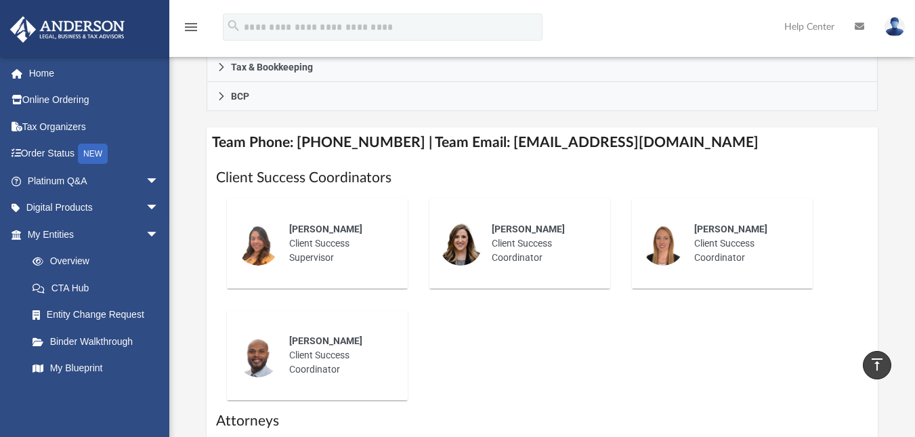
click at [510, 227] on div "[PERSON_NAME] Client Success Coordinator" at bounding box center [541, 244] width 119 height 62
click at [318, 329] on div "[PERSON_NAME] Client Success Coordinator" at bounding box center [339, 355] width 119 height 62
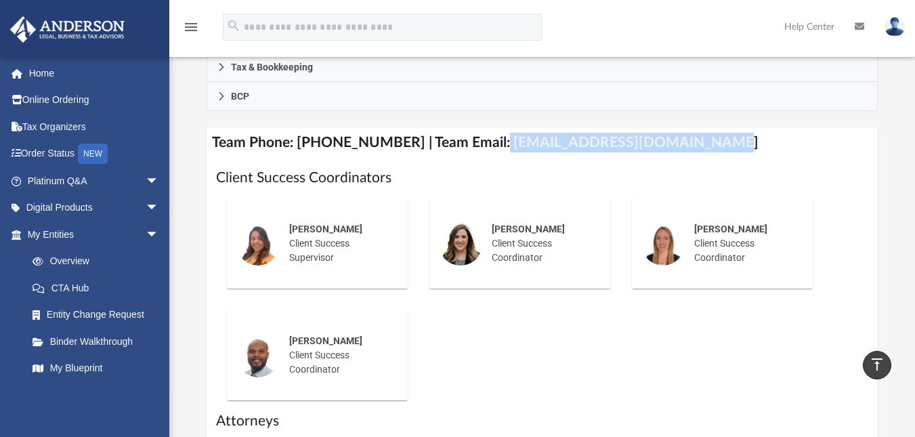
drag, startPoint x: 481, startPoint y: 124, endPoint x: 727, endPoint y: 110, distance: 246.9
click at [727, 127] on h4 "Team Phone: [PHONE_NUMBER] | Team Email: [EMAIL_ADDRESS][DOMAIN_NAME]" at bounding box center [542, 142] width 671 height 30
copy h4 "[EMAIL_ADDRESS][DOMAIN_NAME]"
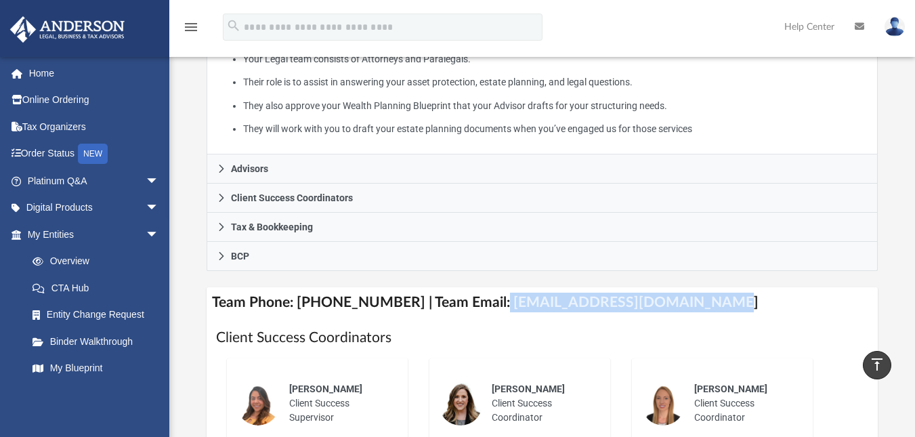
scroll to position [0, 0]
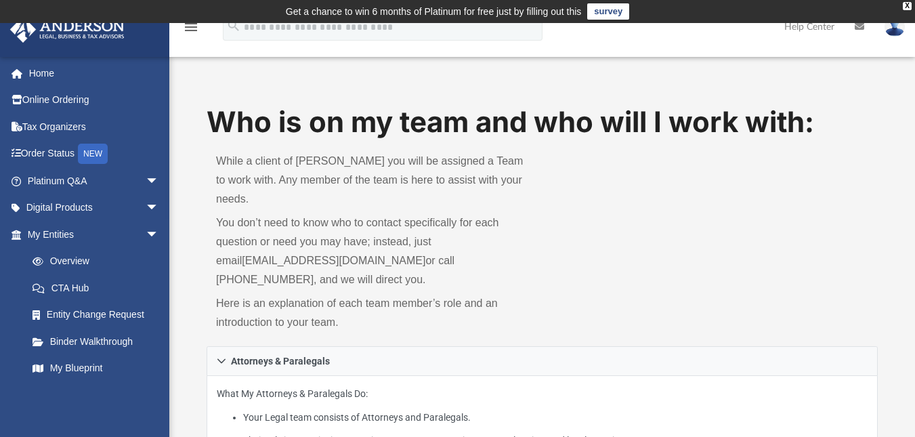
click at [860, 24] on icon at bounding box center [859, 26] width 9 height 9
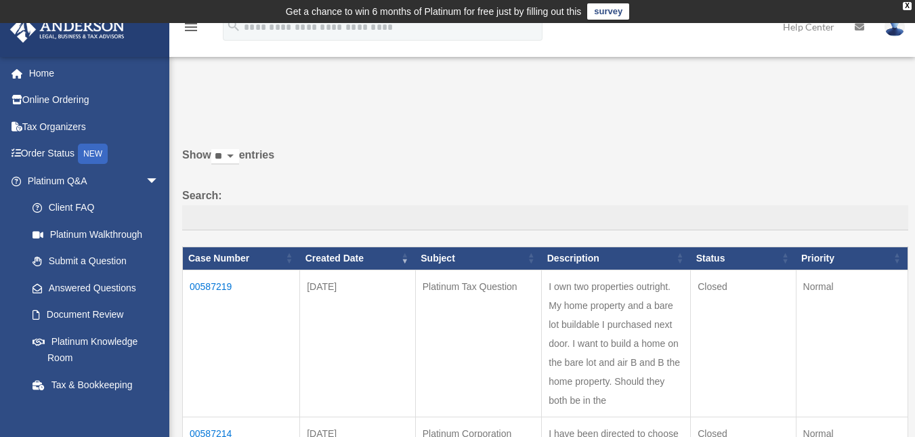
scroll to position [7, 0]
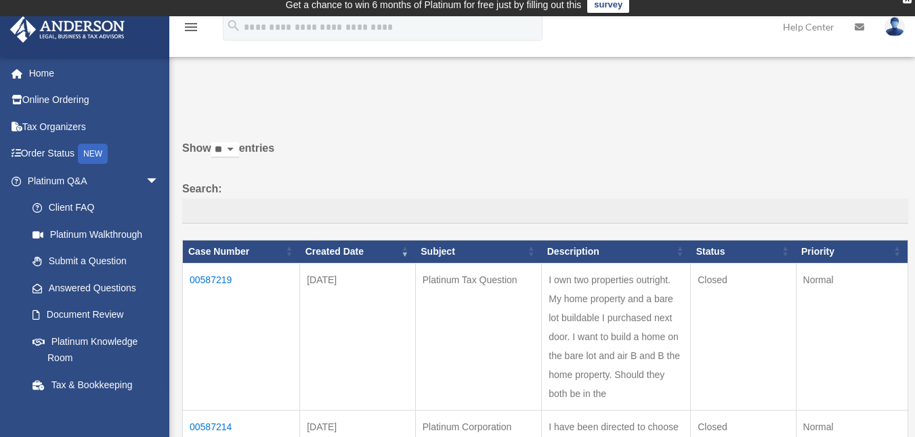
click at [193, 28] on icon "menu" at bounding box center [191, 27] width 16 height 16
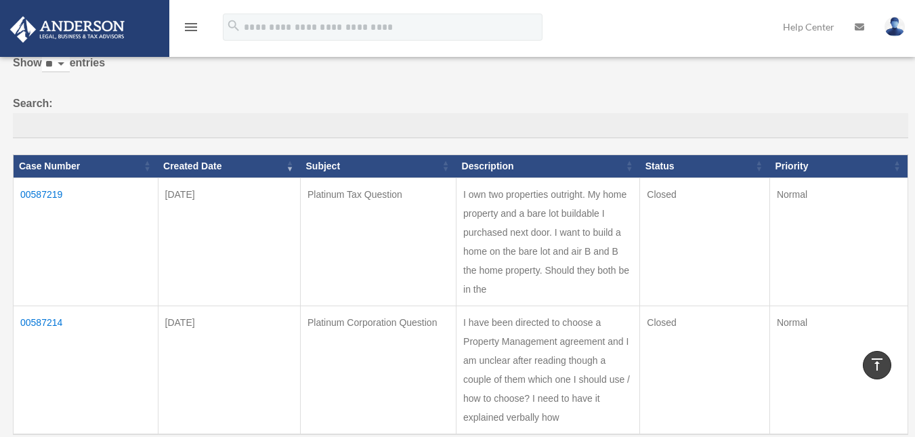
scroll to position [0, 0]
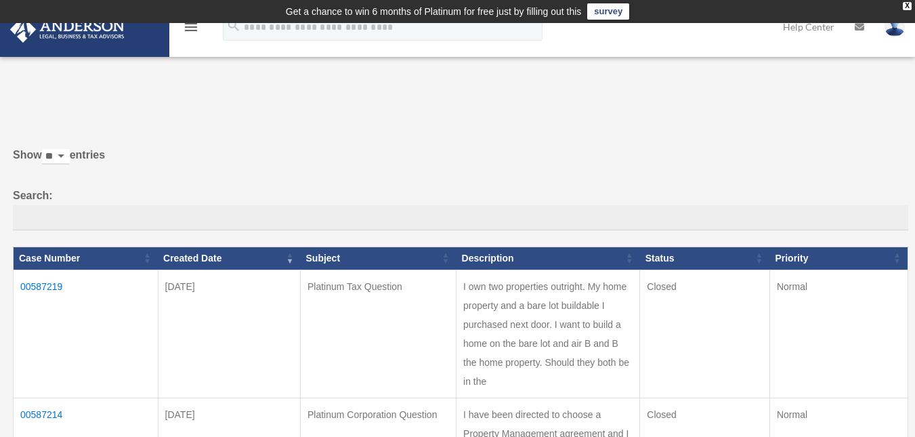
click at [186, 26] on icon "menu" at bounding box center [191, 27] width 16 height 16
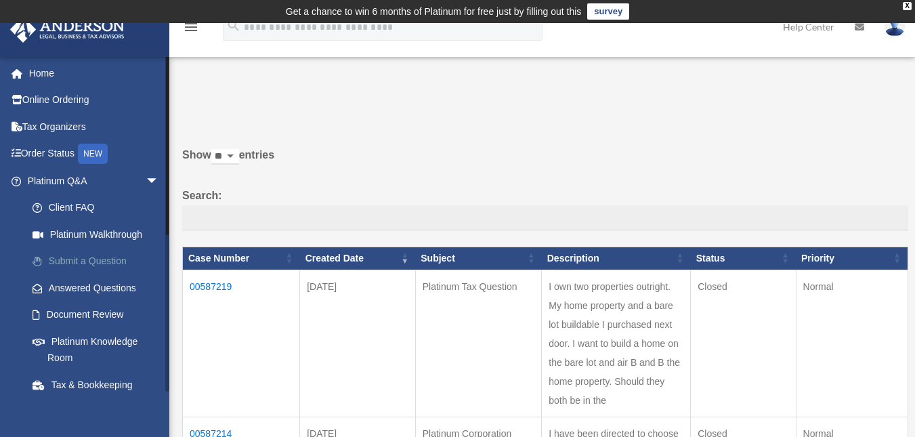
click at [89, 257] on link "Submit a Question" at bounding box center [99, 261] width 161 height 27
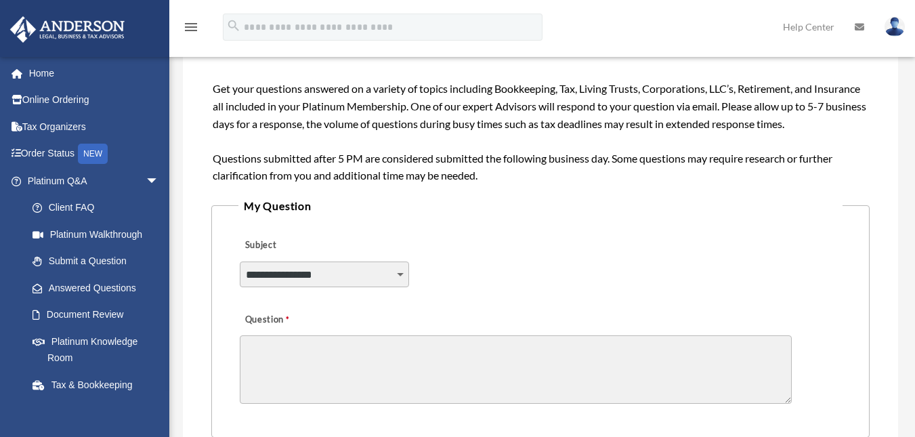
scroll to position [228, 0]
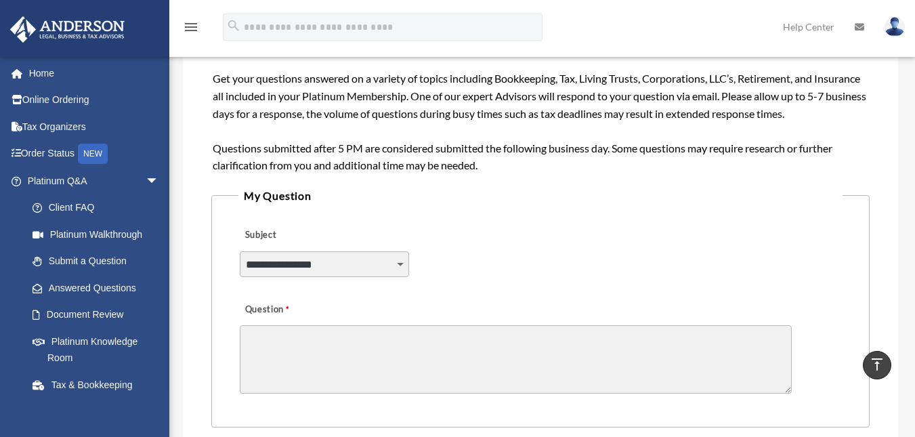
click at [398, 264] on select "**********" at bounding box center [324, 264] width 169 height 26
click at [240, 251] on select "**********" at bounding box center [324, 264] width 169 height 26
click at [400, 259] on select "**********" at bounding box center [324, 264] width 169 height 26
select select "******"
click at [240, 251] on select "**********" at bounding box center [324, 264] width 169 height 26
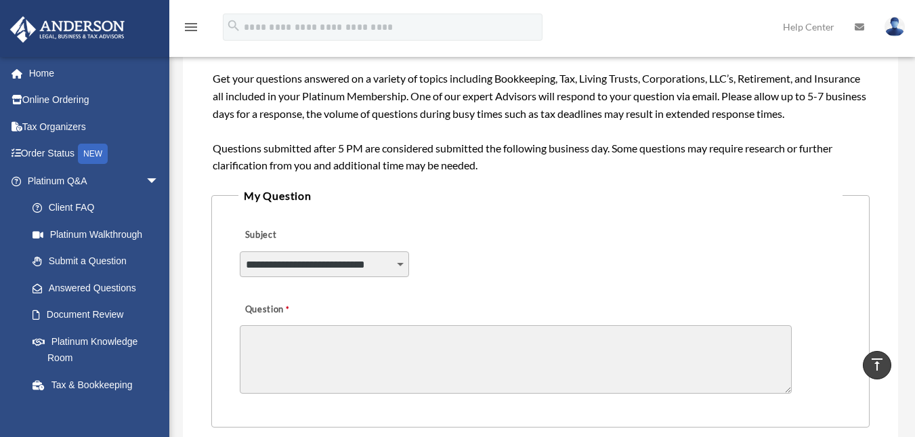
click at [279, 345] on textarea "Question" at bounding box center [516, 359] width 552 height 68
type textarea "*"
click at [39, 72] on link "Home" at bounding box center [94, 73] width 170 height 27
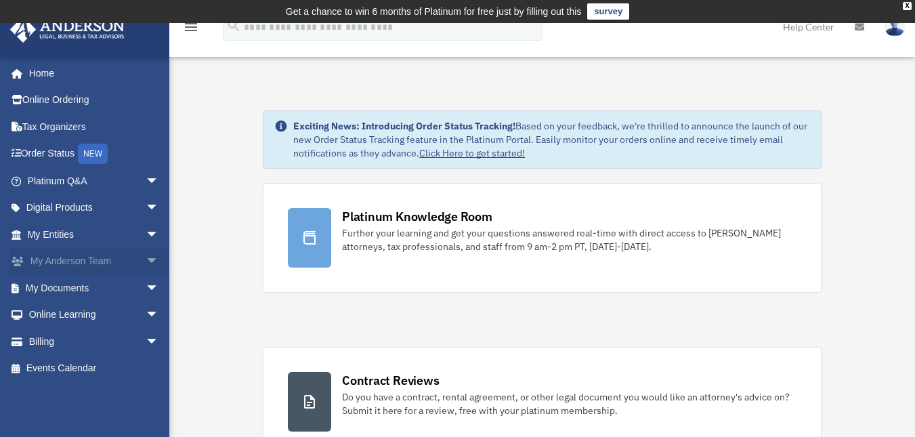
click at [87, 255] on link "My Anderson Team arrow_drop_down" at bounding box center [94, 261] width 170 height 27
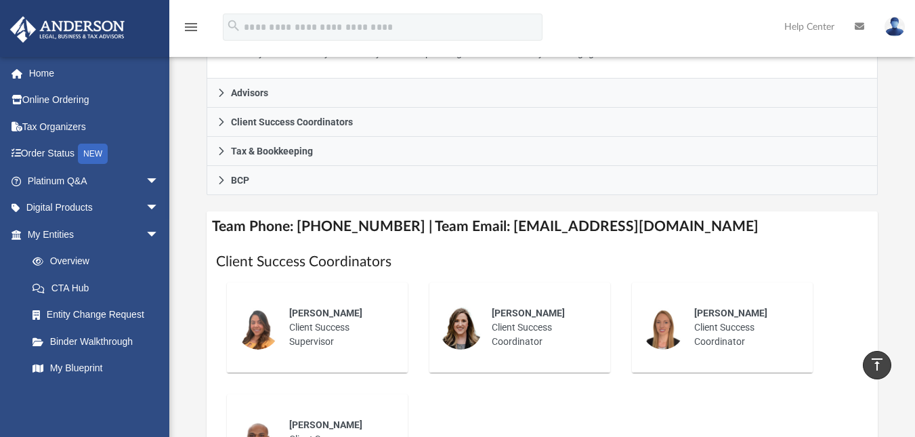
scroll to position [494, 0]
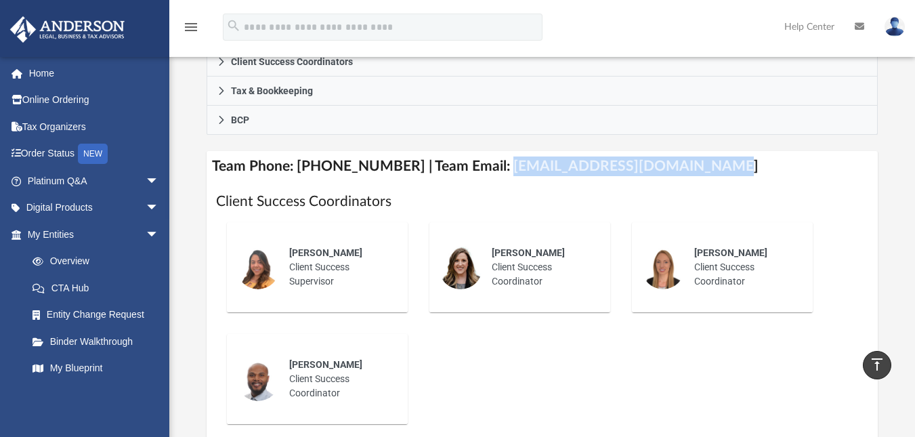
drag, startPoint x: 691, startPoint y: 145, endPoint x: 485, endPoint y: 150, distance: 206.0
click at [485, 151] on h4 "Team Phone: (725) 208-3141 | Team Email: myteam@andersonadvisors.com" at bounding box center [542, 166] width 671 height 30
copy h4 "myteam@andersonadvisors.com"
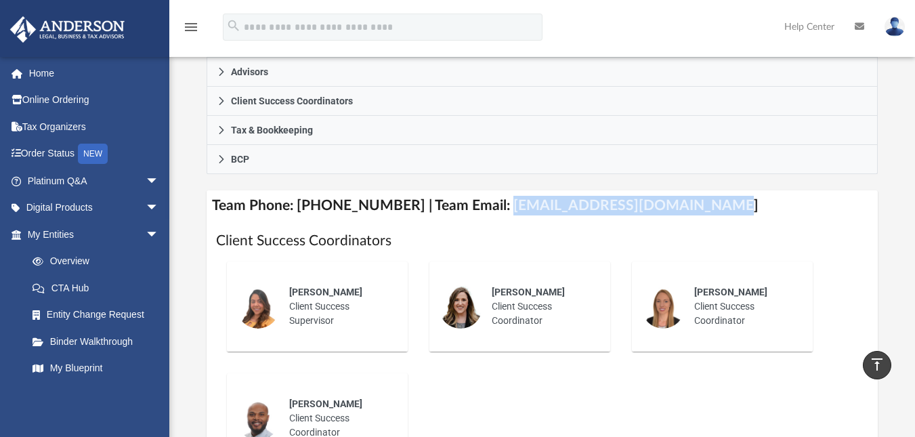
scroll to position [0, 0]
